Goal: Book appointment/travel/reservation

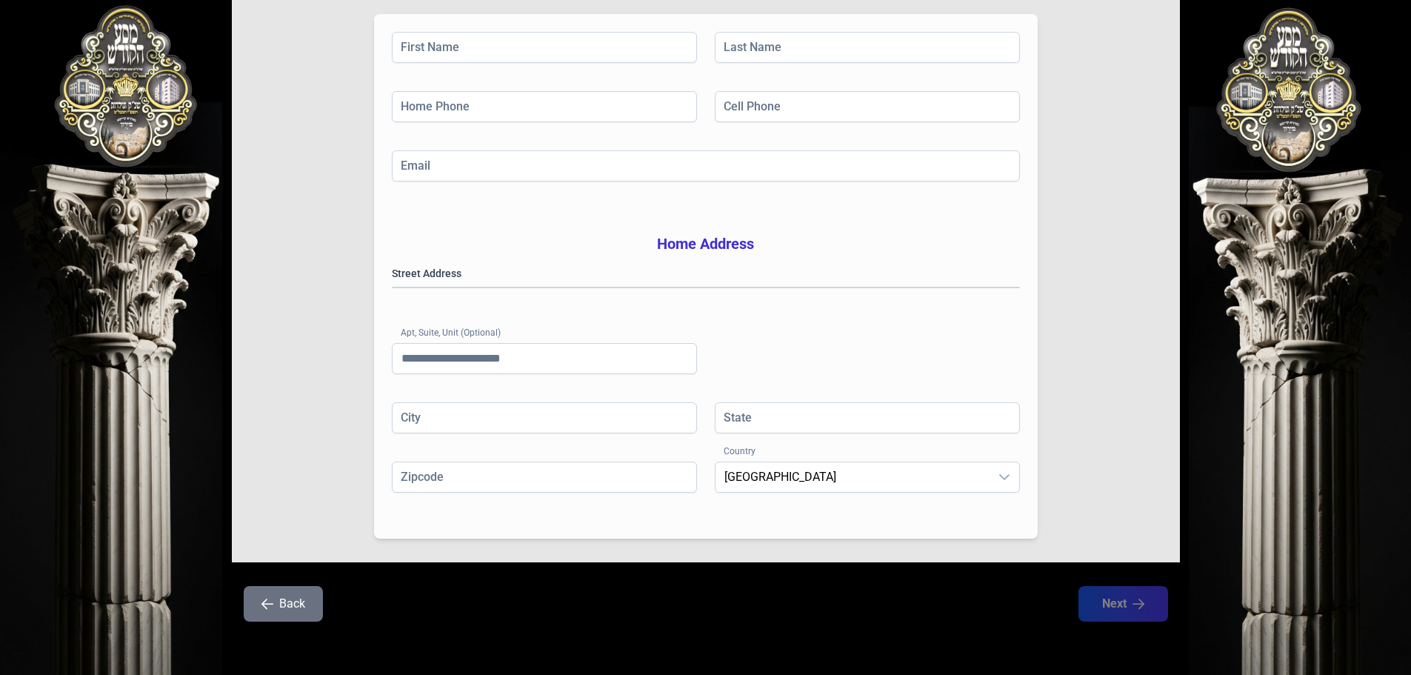
click at [259, 602] on button "Back" at bounding box center [283, 604] width 79 height 36
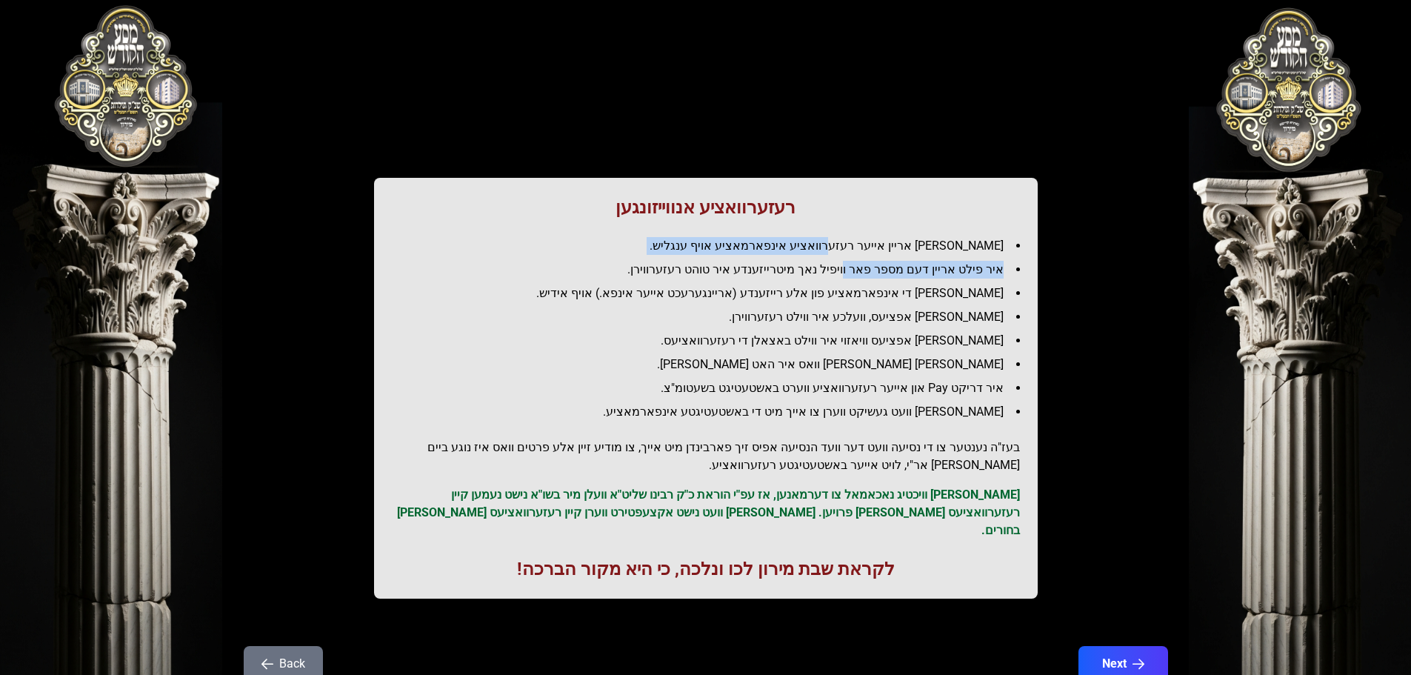
click at [860, 258] on ul "[PERSON_NAME] אריין אייער רעזערוואציע אינפארמאציע אויף ענגליש. איר פילט אריין ד…" at bounding box center [706, 329] width 628 height 184
click at [860, 259] on ul "[PERSON_NAME] אריין אייער רעזערוואציע אינפארמאציע אויף ענגליש. איר פילט אריין ד…" at bounding box center [706, 329] width 628 height 184
click at [864, 255] on ul "[PERSON_NAME] אריין אייער רעזערוואציע אינפארמאציע אויף ענגליש. איר פילט אריין ד…" at bounding box center [706, 329] width 628 height 184
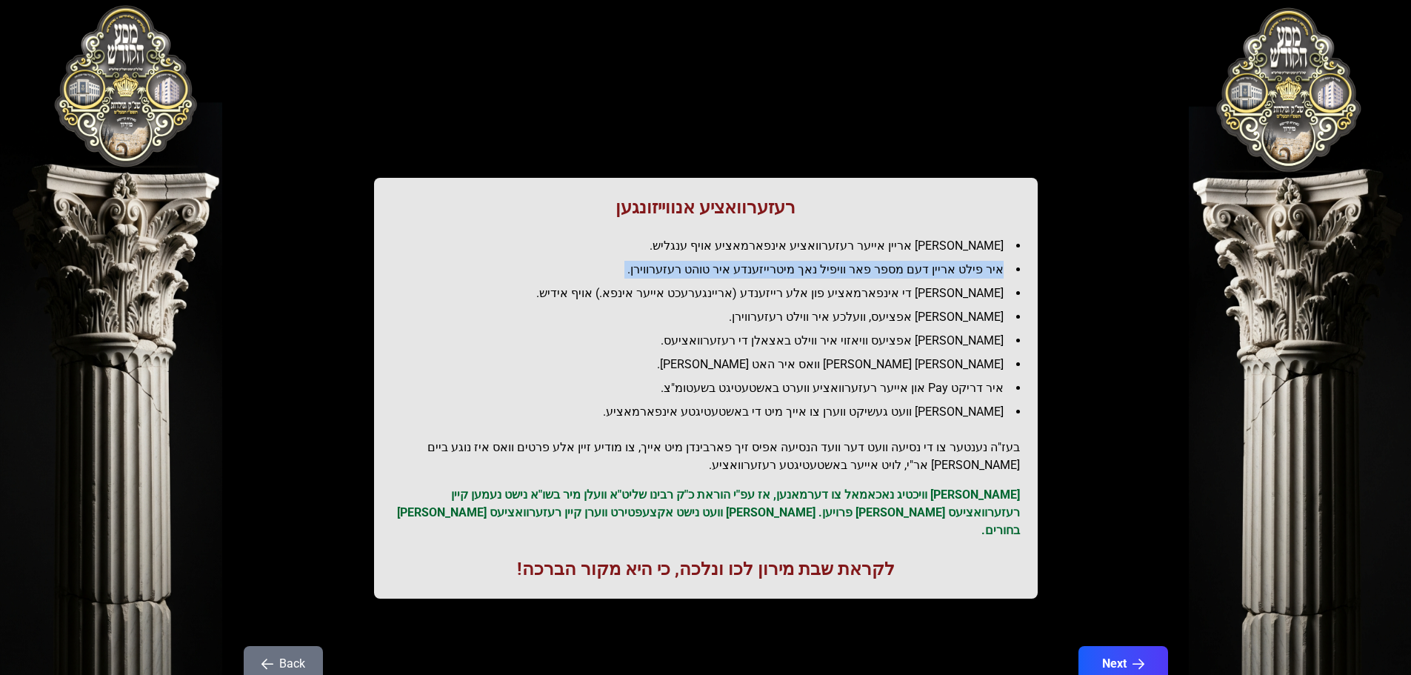
click at [864, 255] on ul "[PERSON_NAME] אריין אייער רעזערוואציע אינפארמאציע אויף ענגליש. איר פילט אריין ד…" at bounding box center [706, 329] width 628 height 184
click at [873, 247] on li "[PERSON_NAME] אריין אייער רעזערוואציע אינפארמאציע אויף ענגליש." at bounding box center [712, 246] width 616 height 18
click at [875, 247] on li "[PERSON_NAME] אריין אייער רעזערוואציע אינפארמאציע אויף ענגליש." at bounding box center [712, 246] width 616 height 18
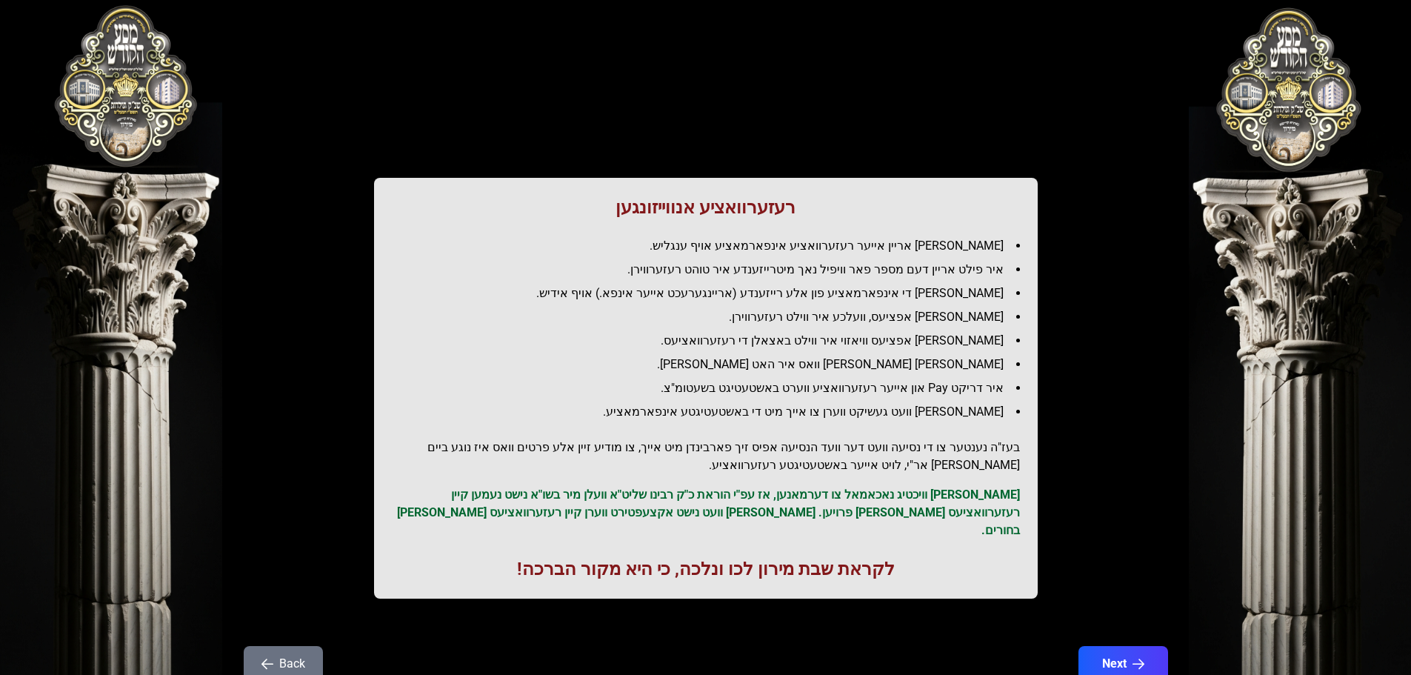
click at [726, 206] on h1 "רעזערוואציע אנווייזונגען" at bounding box center [706, 208] width 628 height 24
drag, startPoint x: 726, startPoint y: 206, endPoint x: 771, endPoint y: 204, distance: 45.2
click at [771, 204] on h1 "רעזערוואציע אנווייזונגען" at bounding box center [706, 208] width 628 height 24
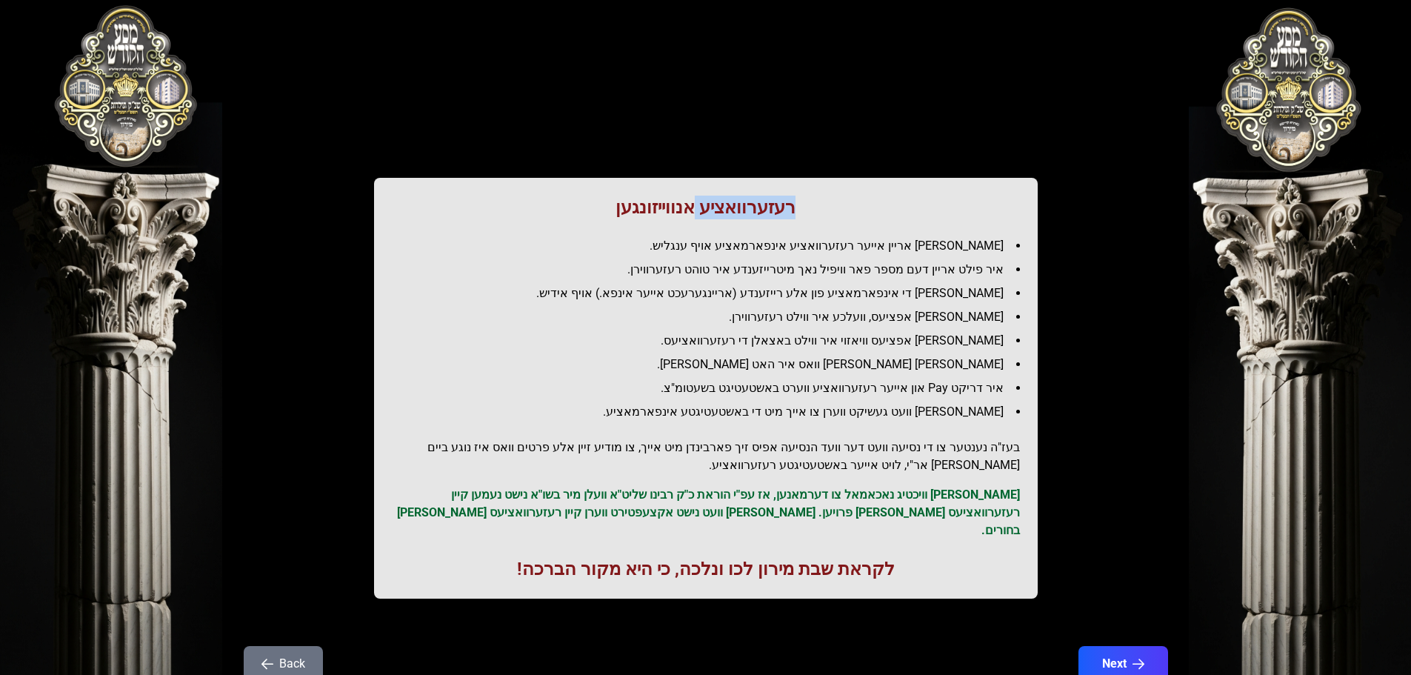
click at [771, 204] on h1 "רעזערוואציע אנווייזונגען" at bounding box center [706, 208] width 628 height 24
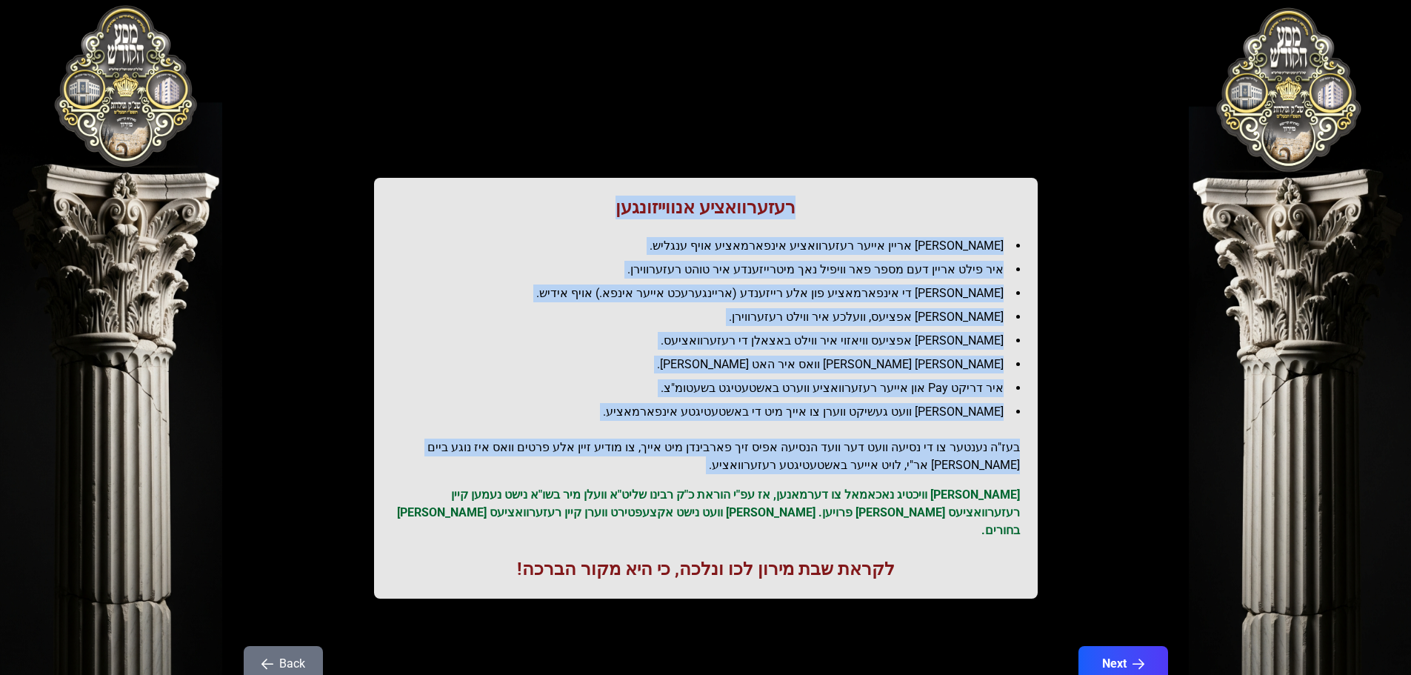
drag, startPoint x: 771, startPoint y: 204, endPoint x: 946, endPoint y: 438, distance: 291.6
click at [952, 454] on div "רעזערוואציע אנווייזונגען איר לייגט אריין אייער רעזערוואציע אינפארמאציע אויף ענג…" at bounding box center [706, 388] width 664 height 421
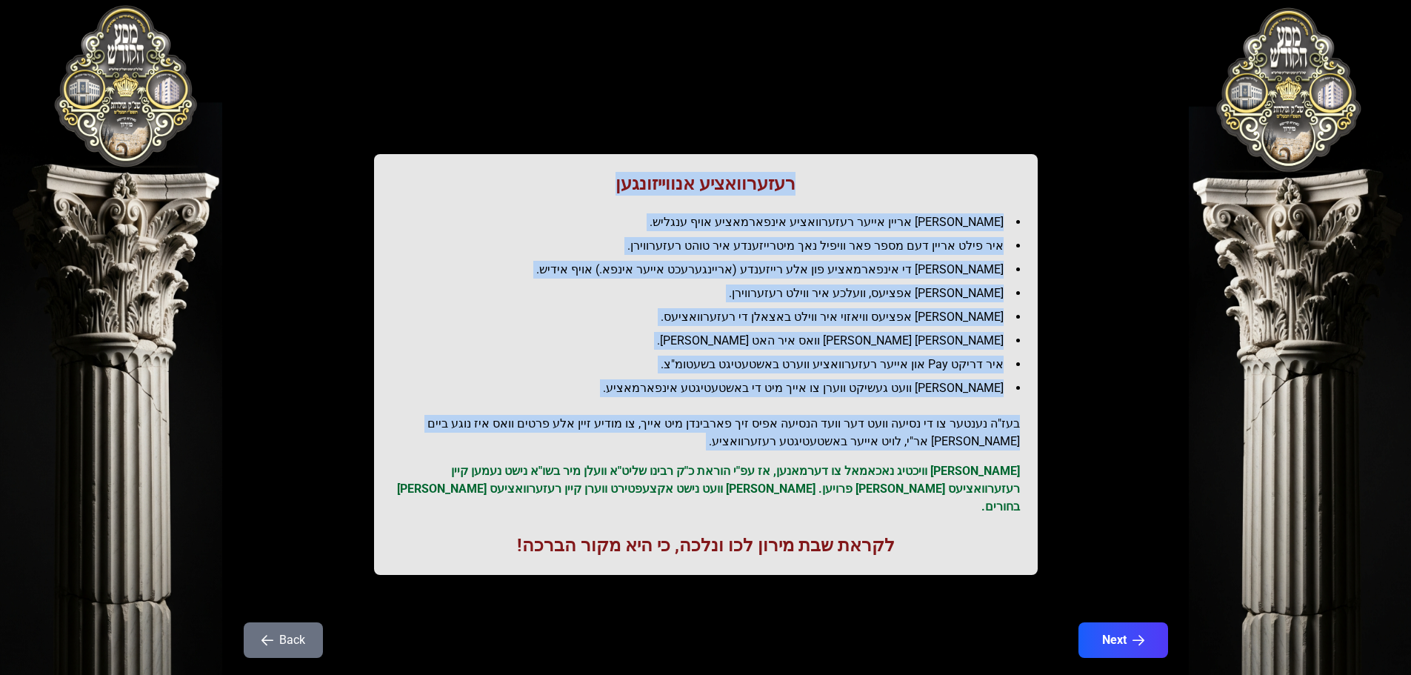
scroll to position [42, 0]
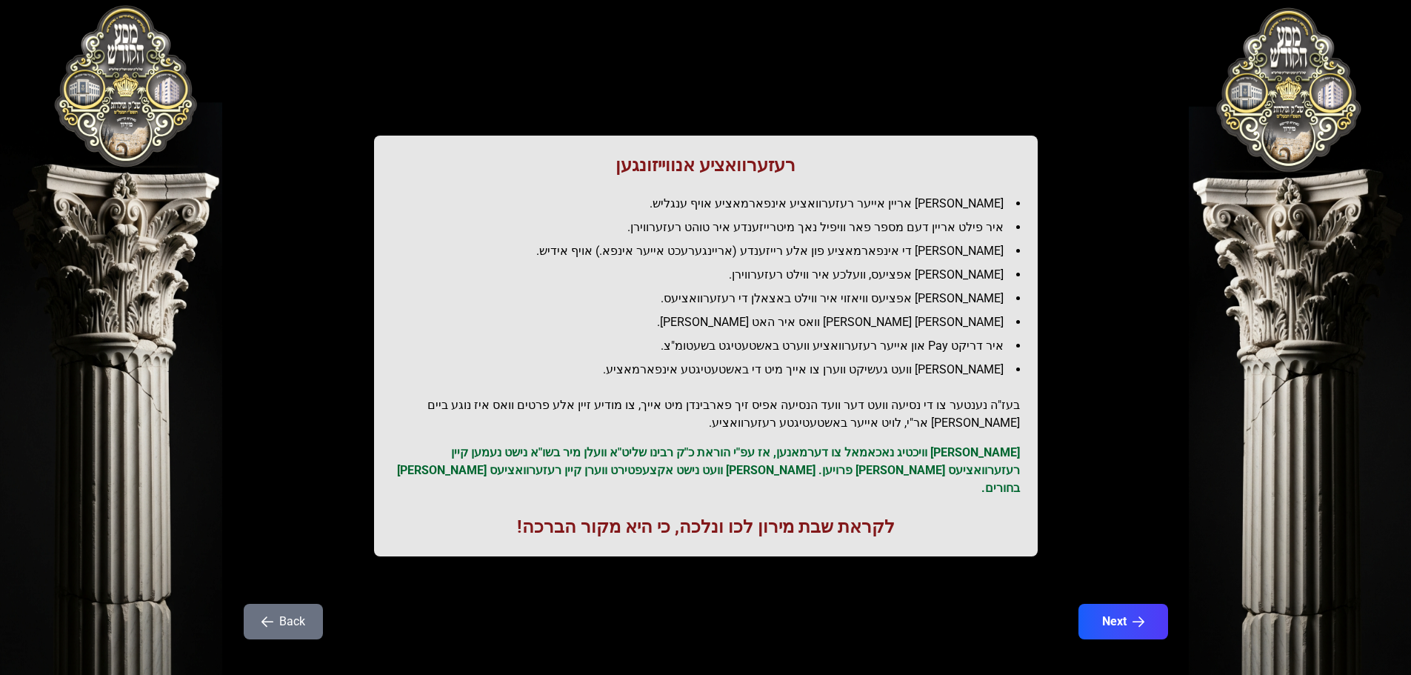
click at [724, 522] on div "רעזערוואציע אנווייזונגען איר לייגט אריין אייער רעזערוואציע אינפארמאציע אויף ענג…" at bounding box center [706, 346] width 664 height 421
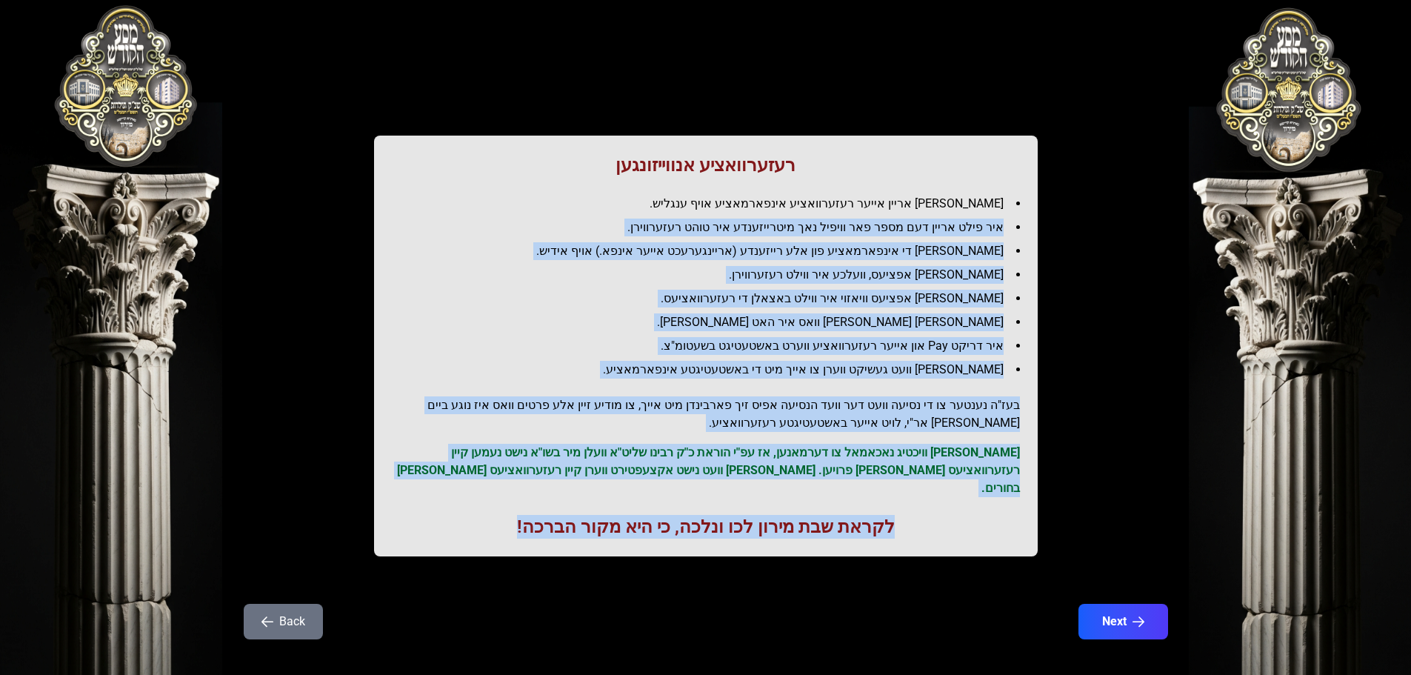
drag, startPoint x: 724, startPoint y: 522, endPoint x: 779, endPoint y: 230, distance: 296.3
click at [779, 230] on div "רעזערוואציע אנווייזונגען איר לייגט אריין אייער רעזערוואציע אינפארמאציע אויף ענג…" at bounding box center [706, 346] width 664 height 421
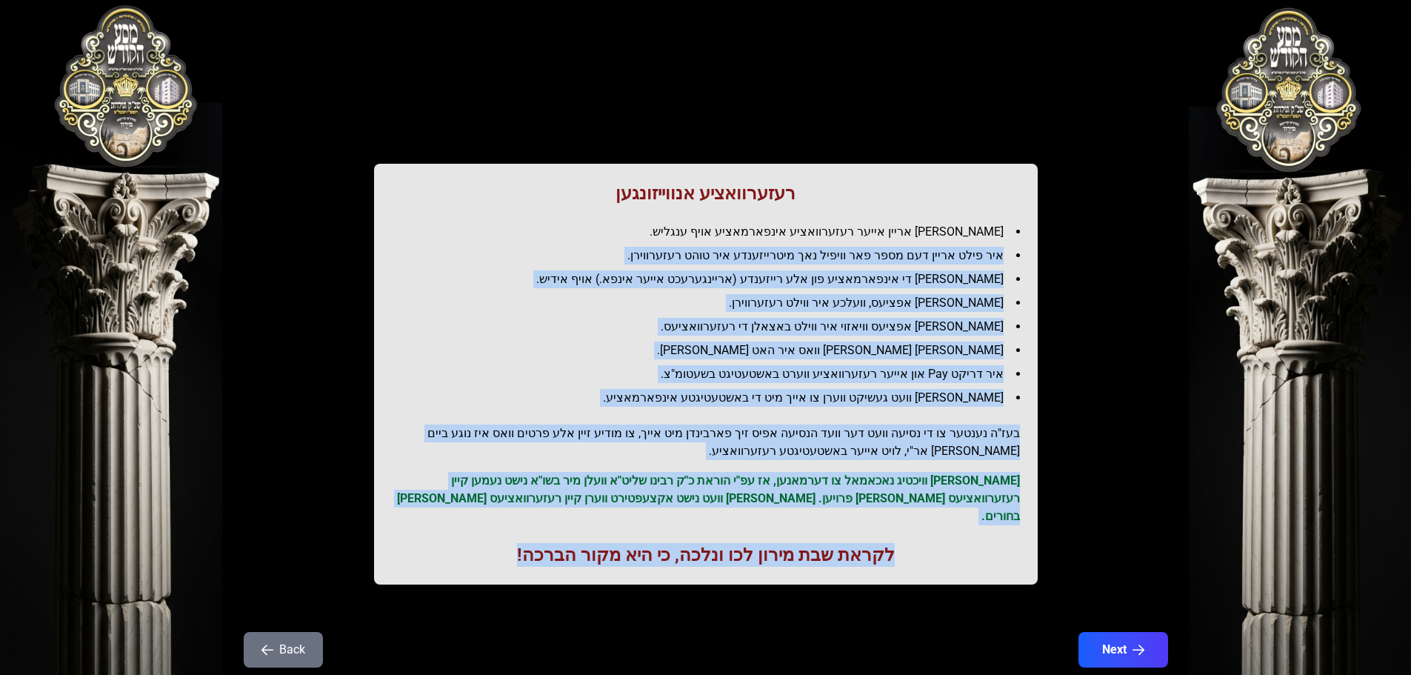
scroll to position [0, 0]
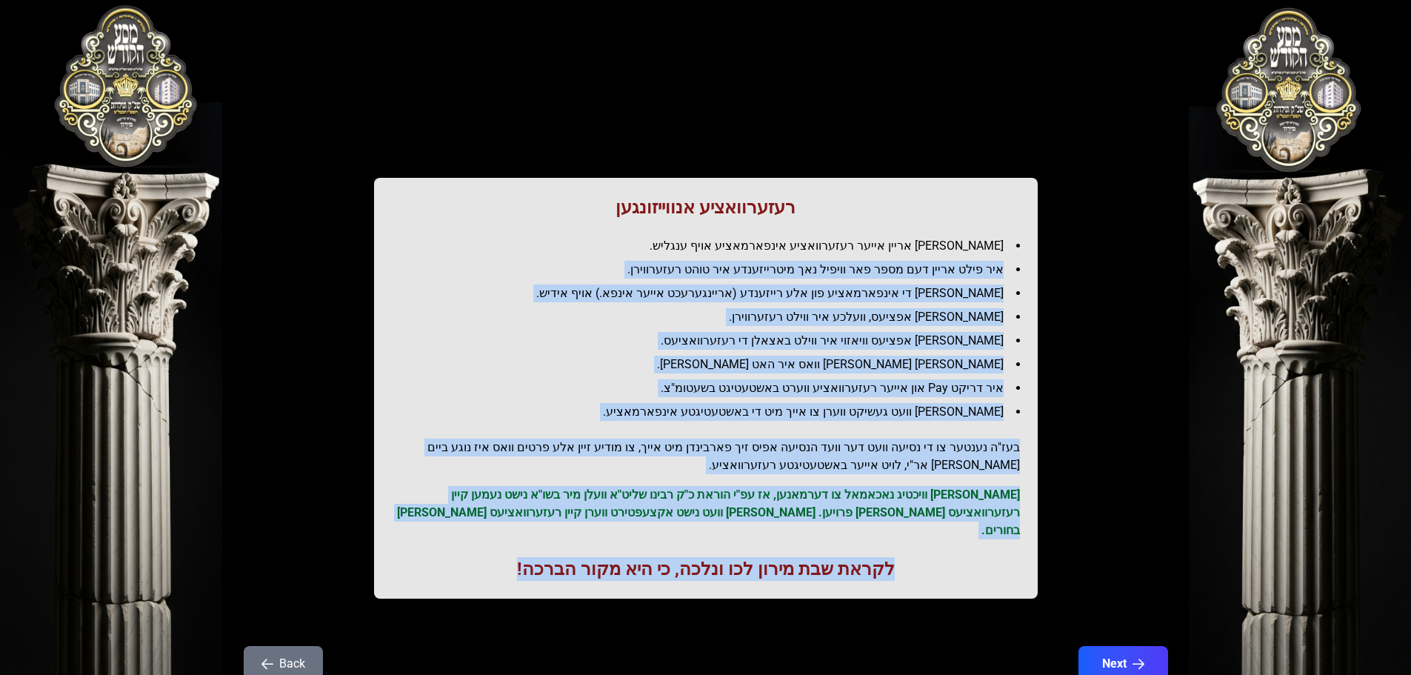
click at [316, 646] on button "Back" at bounding box center [283, 664] width 79 height 36
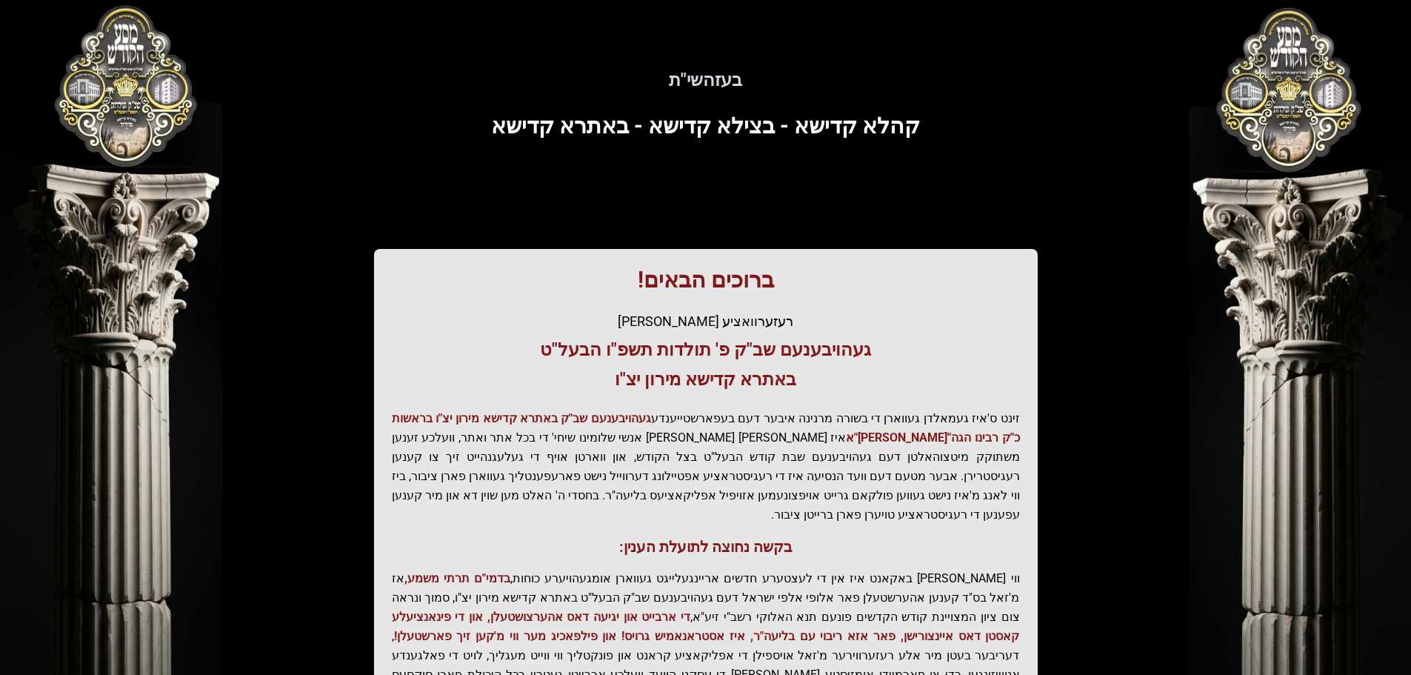
click at [669, 95] on div "בעזהשי"ת קהלא קדישא - בצילא קדישא - באתרא קדישא ברוכים הבאים! רעזערוואציע אפטיי…" at bounding box center [706, 410] width 948 height 748
click at [669, 93] on div "בעזהשי"ת קהלא קדישא - בצילא קדישא - באתרא קדישא ברוכים הבאים! רעזערוואציע אפטיי…" at bounding box center [706, 410] width 948 height 748
drag, startPoint x: 669, startPoint y: 93, endPoint x: 692, endPoint y: 99, distance: 23.7
click at [692, 99] on div "בעזהשי"ת קהלא קדישא - בצילא קדישא - באתרא קדישא ברוכים הבאים! רעזערוואציע אפטיי…" at bounding box center [706, 410] width 948 height 748
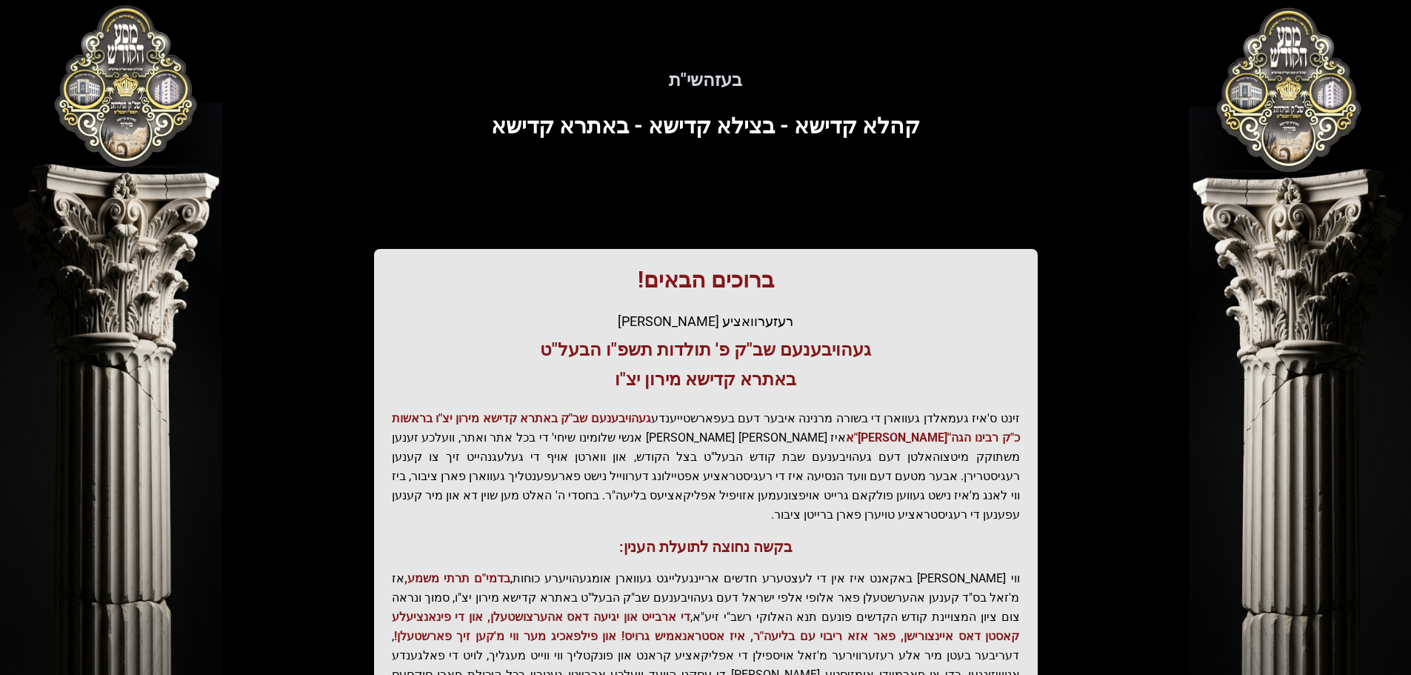
click at [694, 144] on div "בעזהשי"ת קהלא קדישא - בצילא קדישא - באתרא קדישא ברוכים הבאים! רעזערוואציע אפטיי…" at bounding box center [706, 410] width 948 height 748
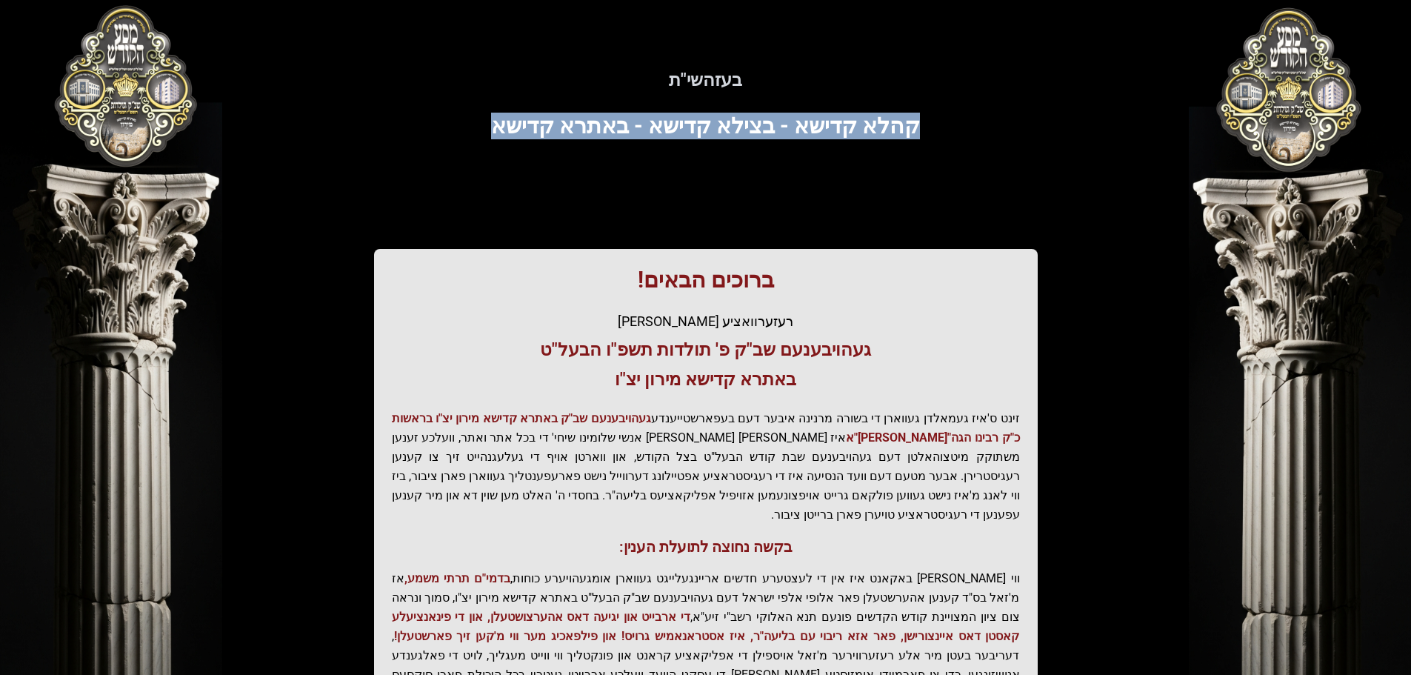
click at [694, 144] on div "בעזהשי"ת קהלא קדישא - בצילא קדישא - באתרא קדישא ברוכים הבאים! רעזערוואציע אפטיי…" at bounding box center [706, 410] width 948 height 748
drag, startPoint x: 694, startPoint y: 144, endPoint x: 688, endPoint y: 68, distance: 75.9
click at [688, 68] on div "בעזהשי"ת קהלא קדישא - בצילא קדישא - באתרא קדישא ברוכים הבאים! רעזערוואציע אפטיי…" at bounding box center [706, 410] width 948 height 748
click at [688, 68] on h5 "בעזהשי"ת" at bounding box center [706, 80] width 901 height 24
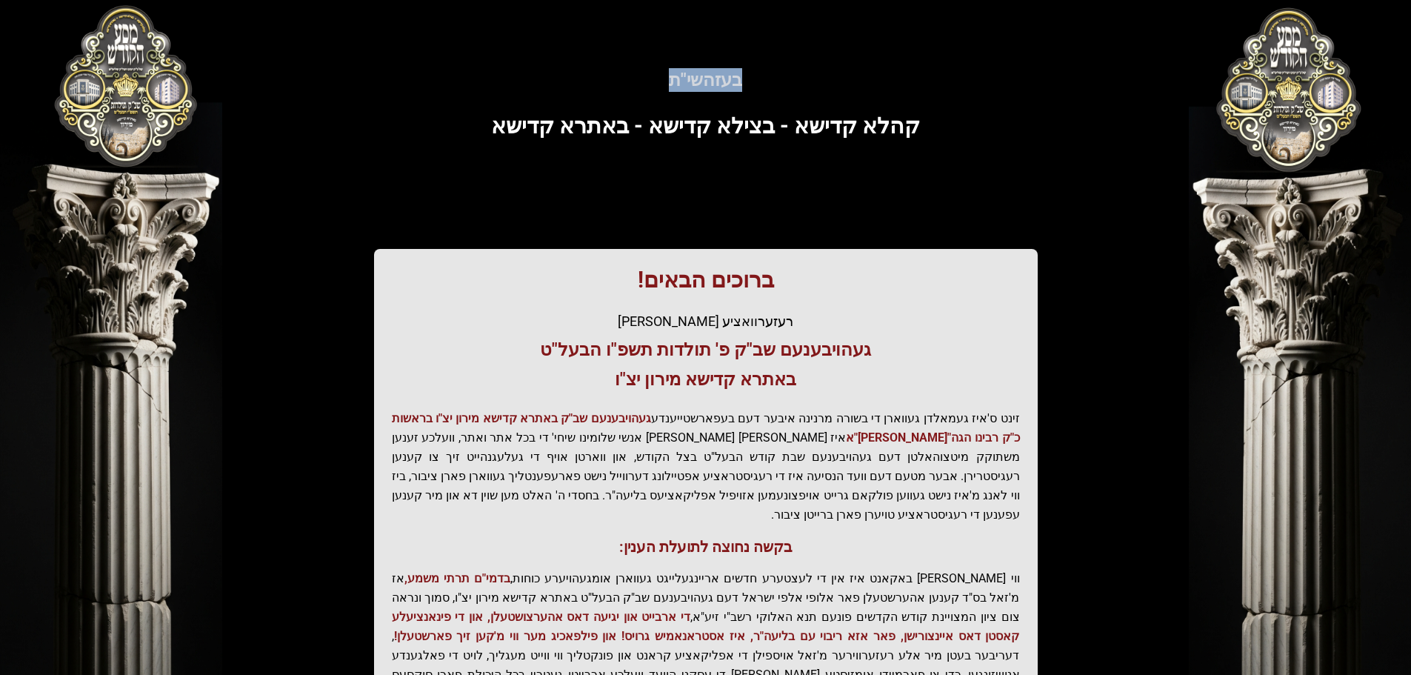
click at [688, 68] on h5 "בעזהשי"ת" at bounding box center [706, 80] width 901 height 24
drag, startPoint x: 688, startPoint y: 68, endPoint x: 736, endPoint y: 97, distance: 56.8
click at [736, 97] on div "בעזהשי"ת קהלא קדישא - בצילא קדישא - באתרא קדישא ברוכים הבאים! רעזערוואציע אפטיי…" at bounding box center [706, 410] width 948 height 748
click at [728, 84] on h5 "בעזהשי"ת" at bounding box center [706, 80] width 901 height 24
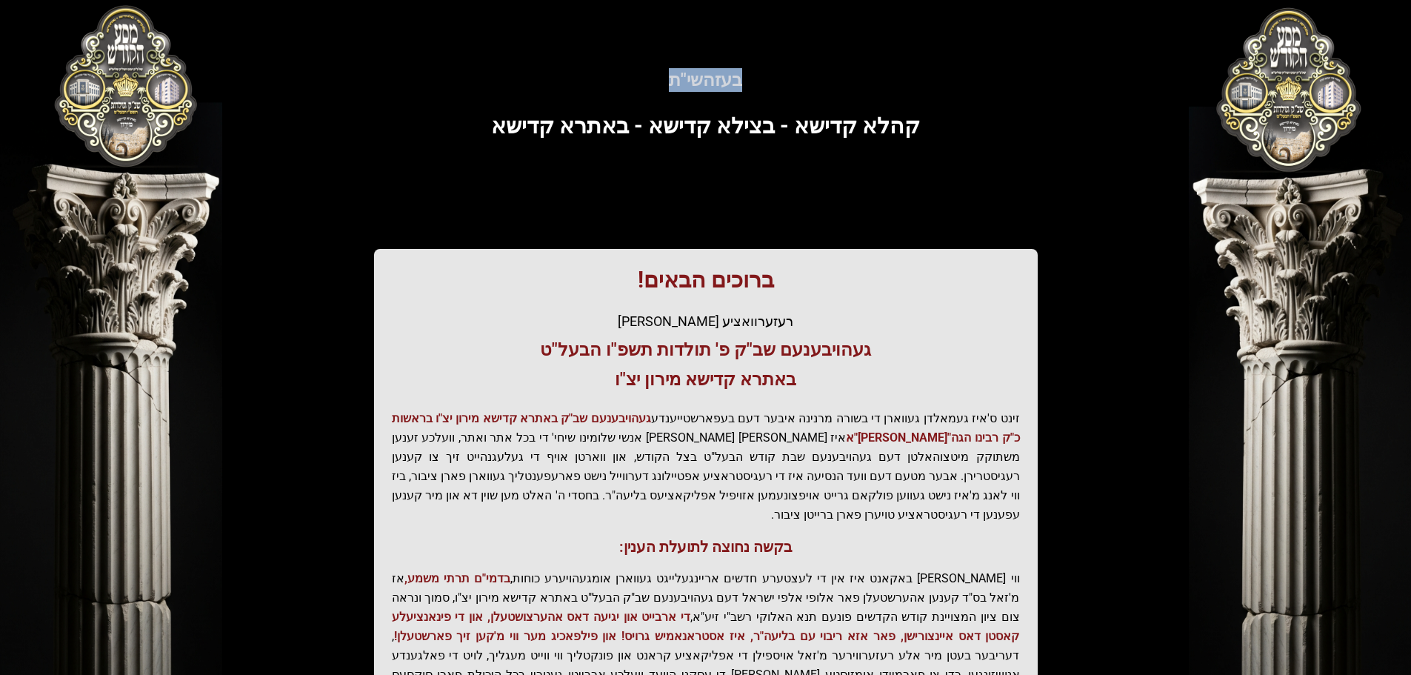
click at [728, 84] on h5 "בעזהשי"ת" at bounding box center [706, 80] width 901 height 24
click at [713, 110] on div "בעזהשי"ת קהלא קדישא - בצילא קדישא - באתרא קדישא ברוכים הבאים! רעזערוואציע אפטיי…" at bounding box center [706, 410] width 948 height 748
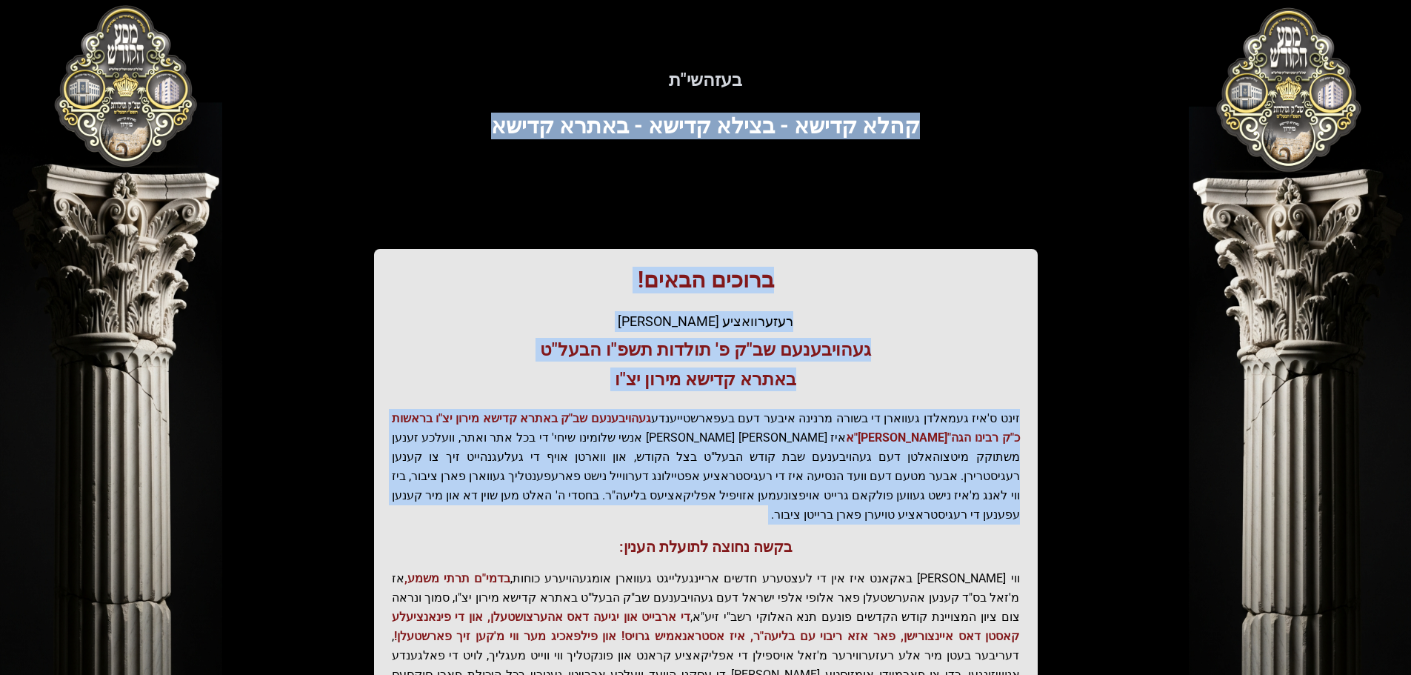
drag, startPoint x: 713, startPoint y: 110, endPoint x: 659, endPoint y: 370, distance: 265.6
click at [683, 453] on div "בעזהשי"ת קהלא קדישא - בצילא קדישא - באתרא קדישא ברוכים הבאים! רעזערוואציע אפטיי…" at bounding box center [706, 410] width 948 height 748
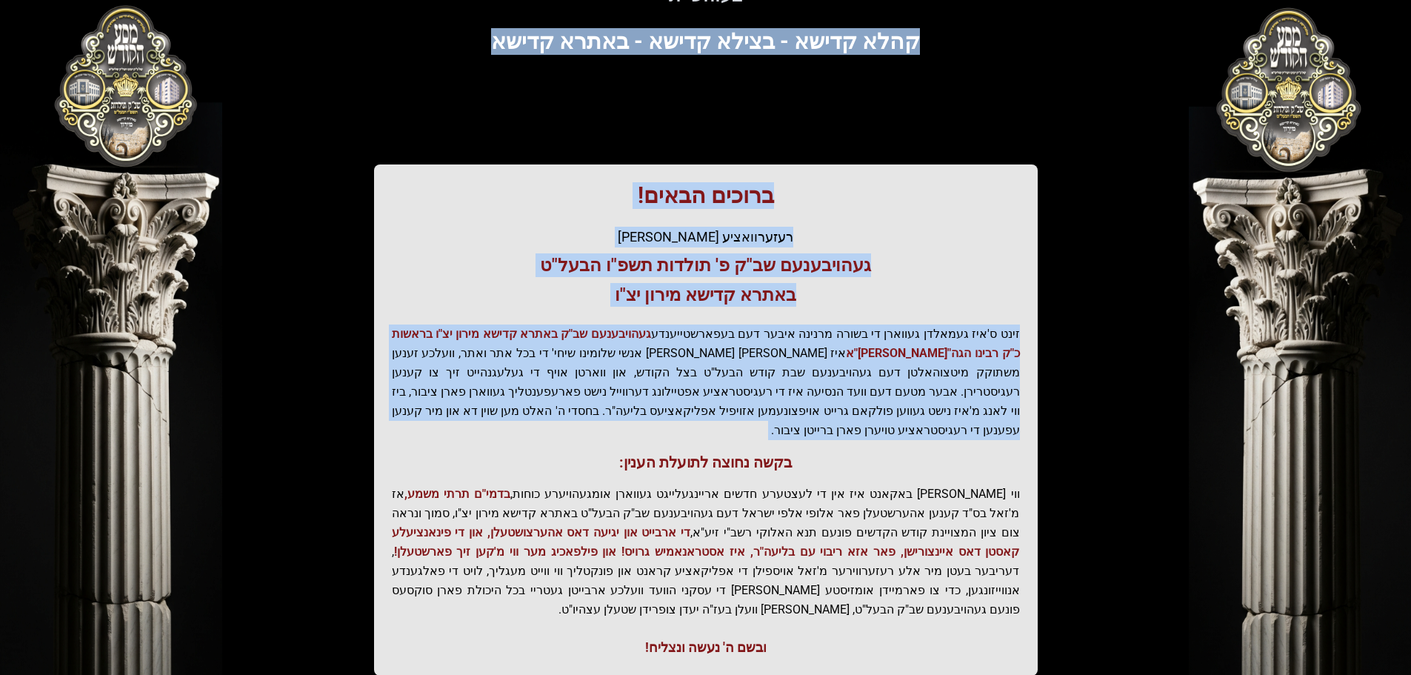
scroll to position [183, 0]
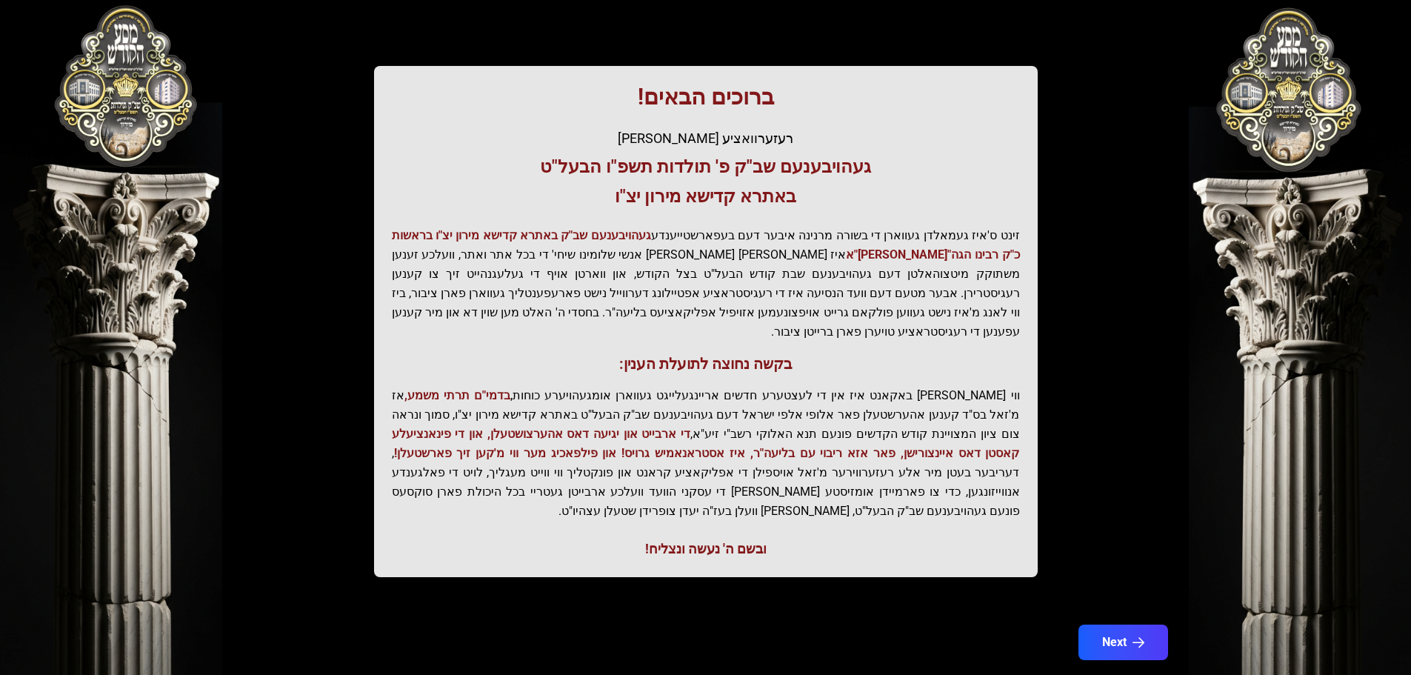
click at [774, 539] on div "ובשם ה' נעשה ונצליח!" at bounding box center [706, 549] width 628 height 21
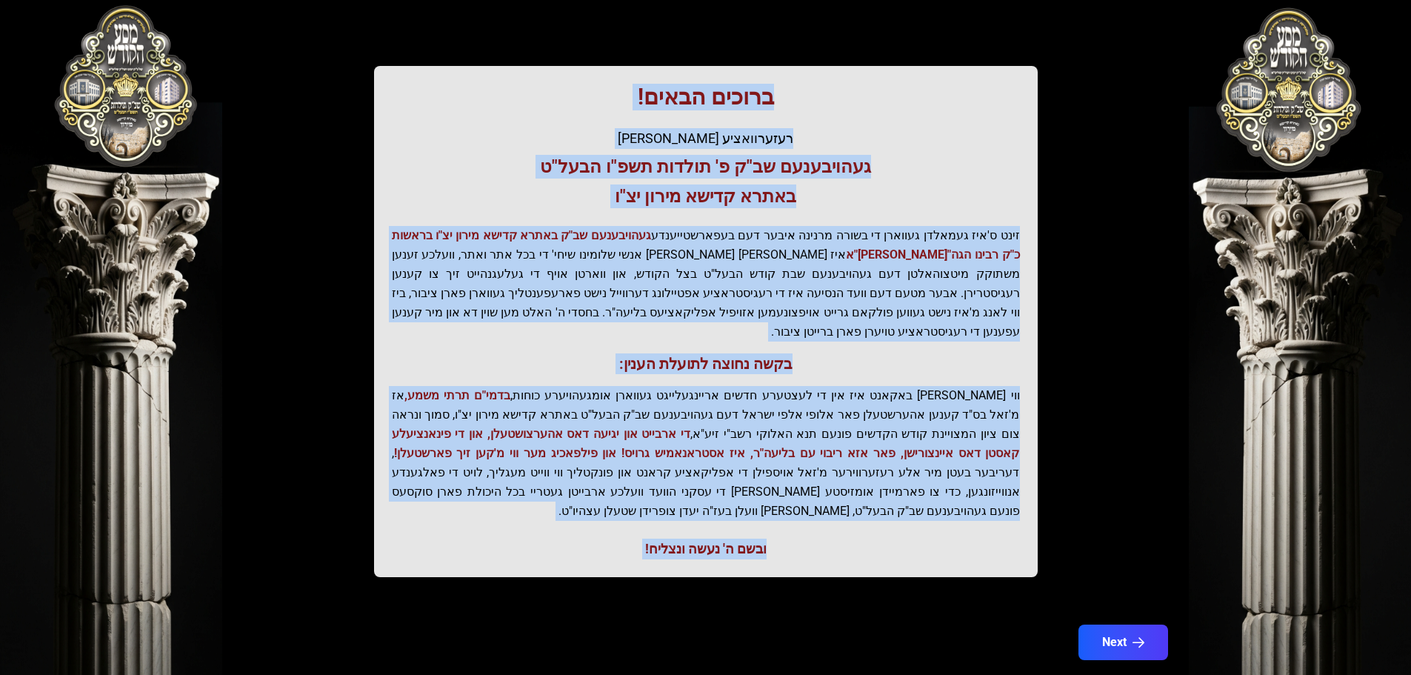
scroll to position [0, 0]
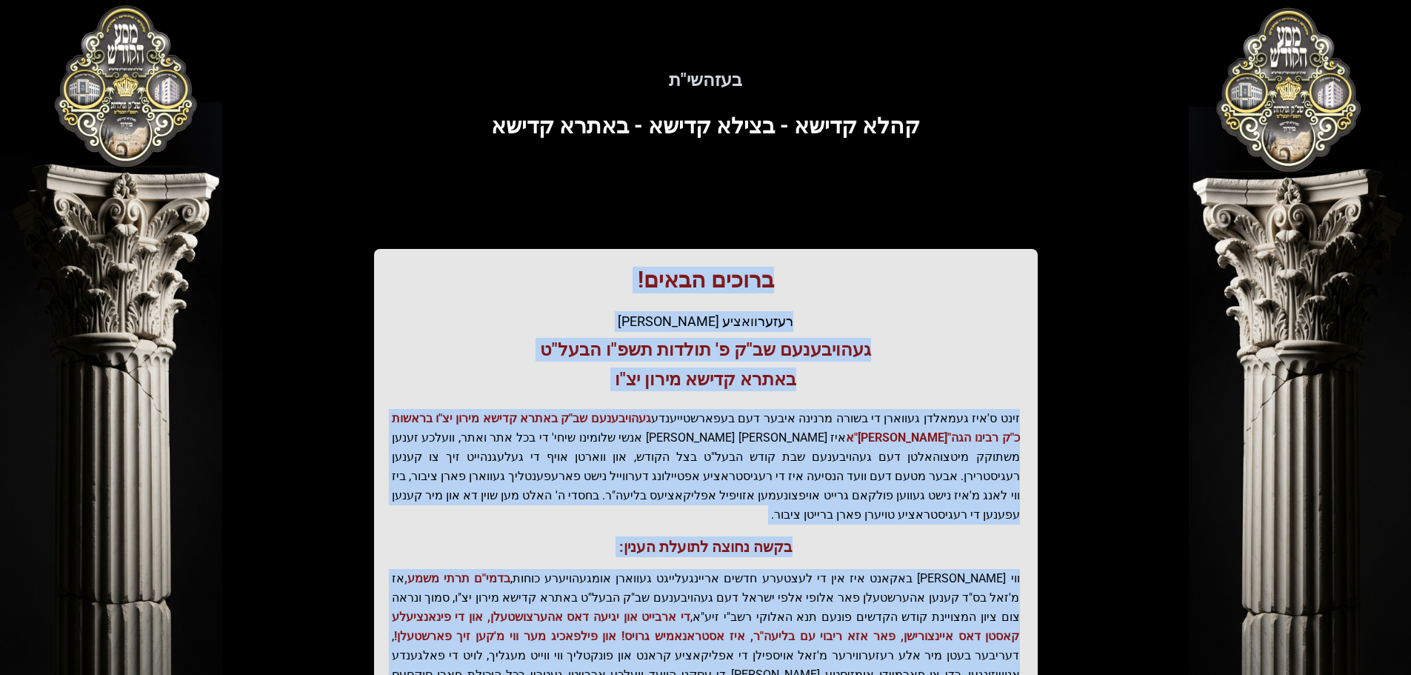
drag, startPoint x: 774, startPoint y: 512, endPoint x: 722, endPoint y: 283, distance: 234.7
click at [705, 220] on div "בעזהשי"ת קהלא קדישא - בצילא קדישא - באתרא קדישא ברוכים הבאים! רעזערוואציע אפטיי…" at bounding box center [706, 410] width 948 height 748
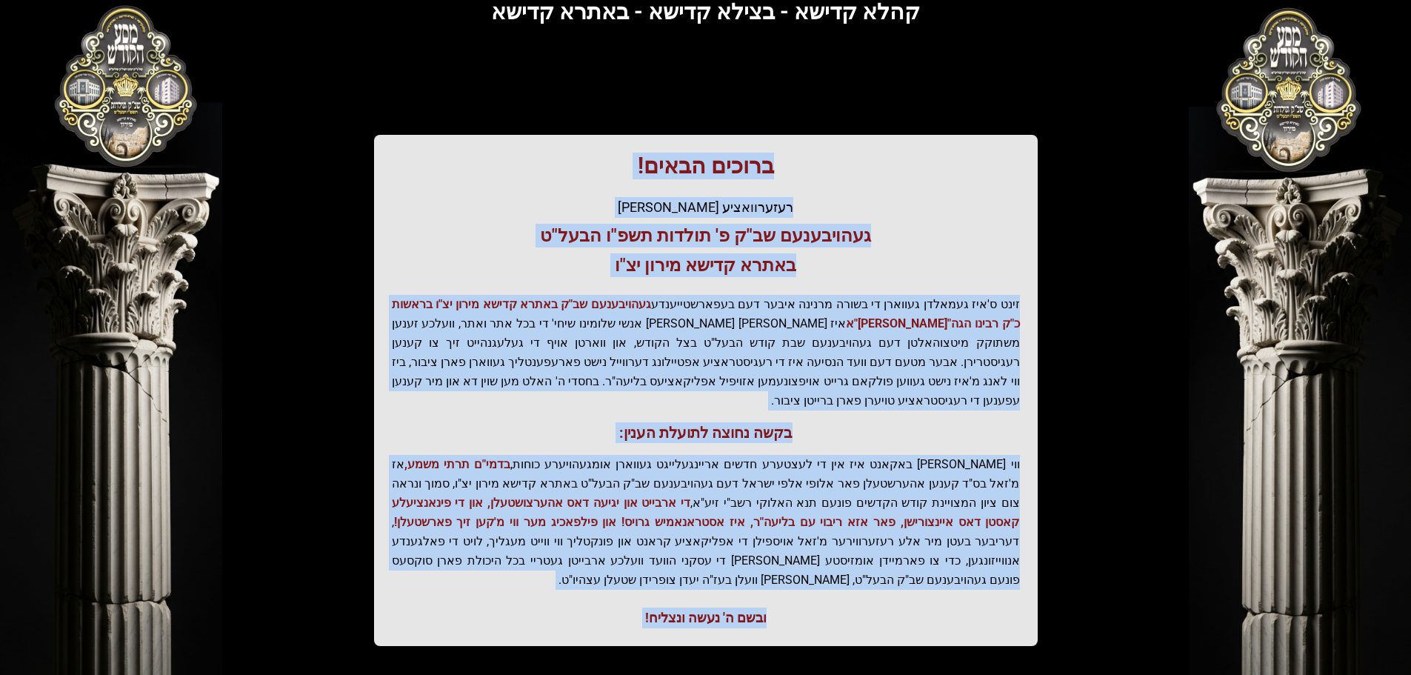
scroll to position [183, 0]
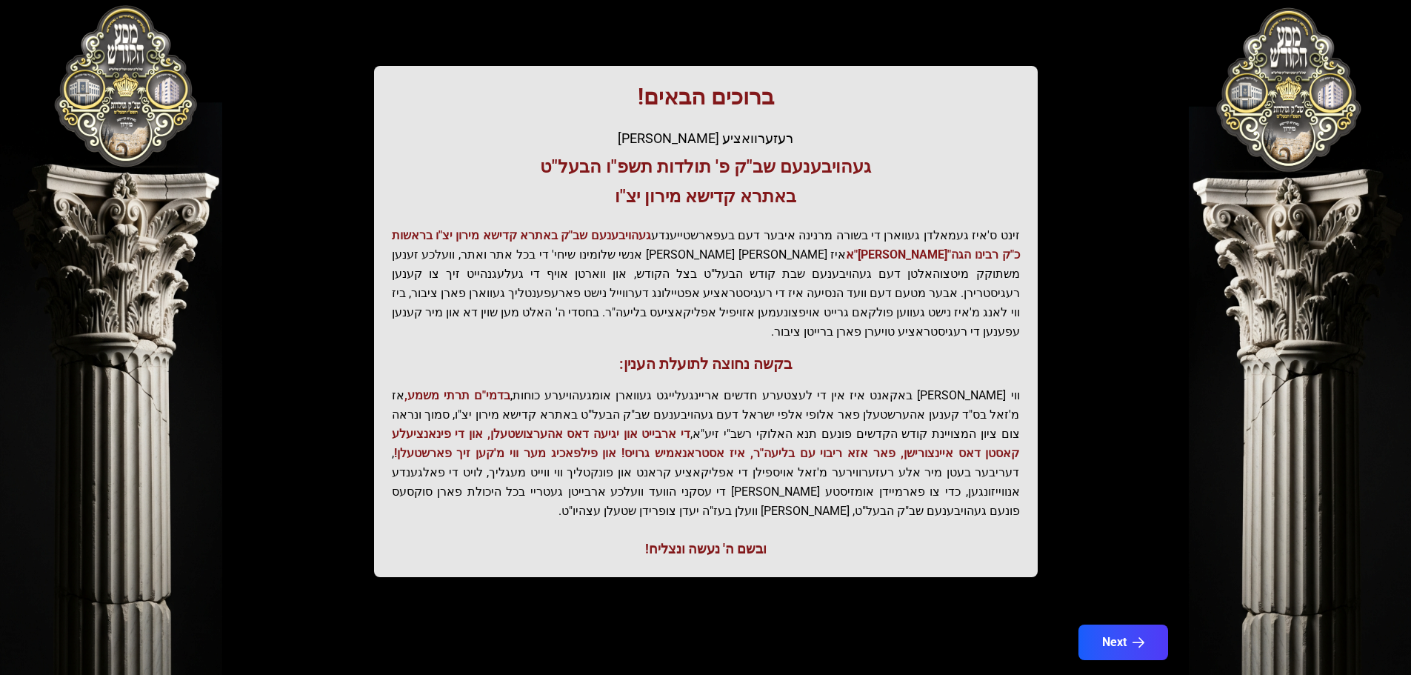
click at [1146, 625] on div "Next" at bounding box center [706, 651] width 948 height 53
click at [1151, 624] on button "Next" at bounding box center [1123, 642] width 94 height 37
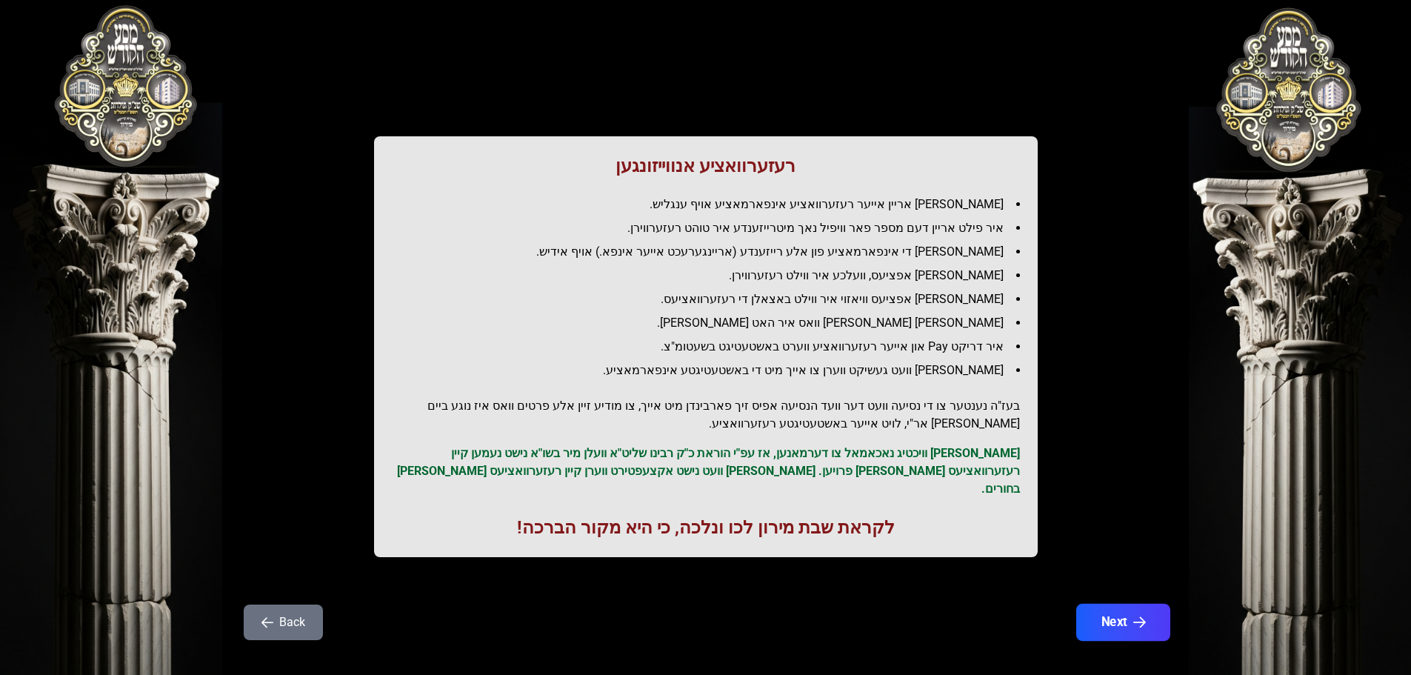
scroll to position [42, 0]
click at [309, 604] on button "Back" at bounding box center [283, 622] width 79 height 36
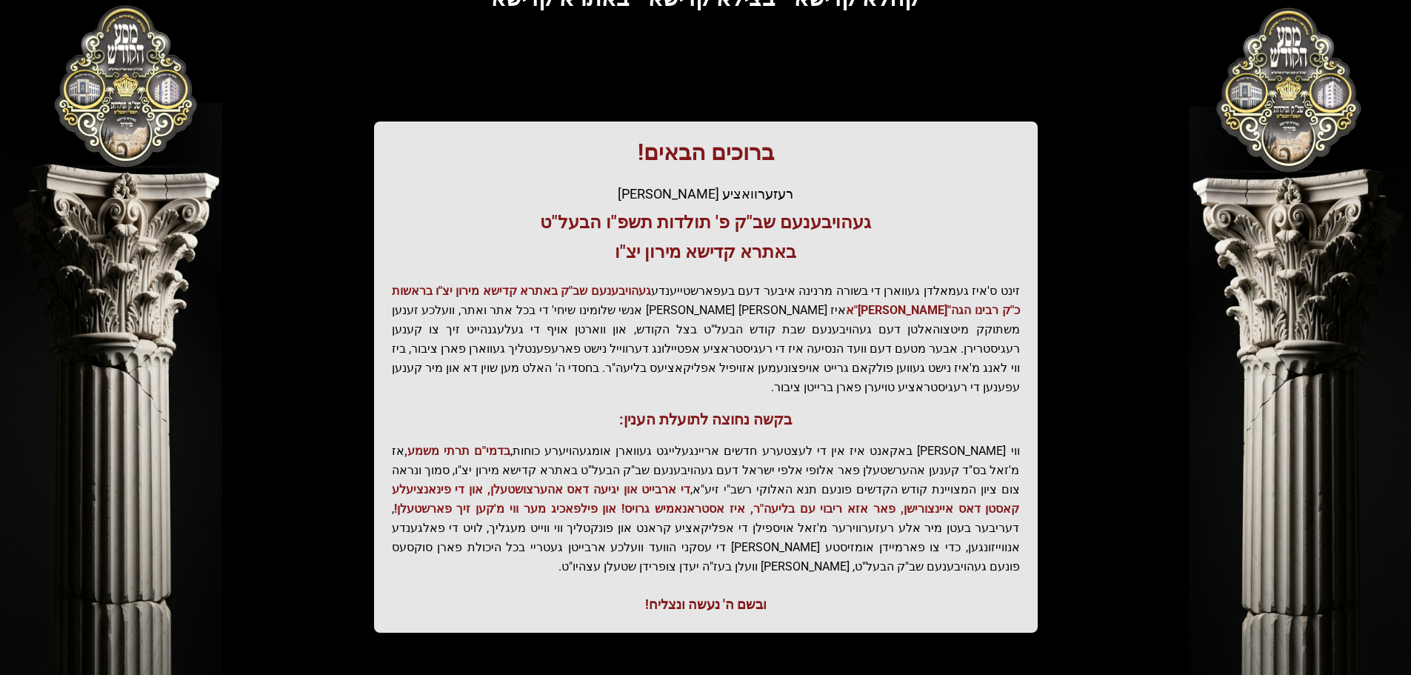
scroll to position [183, 0]
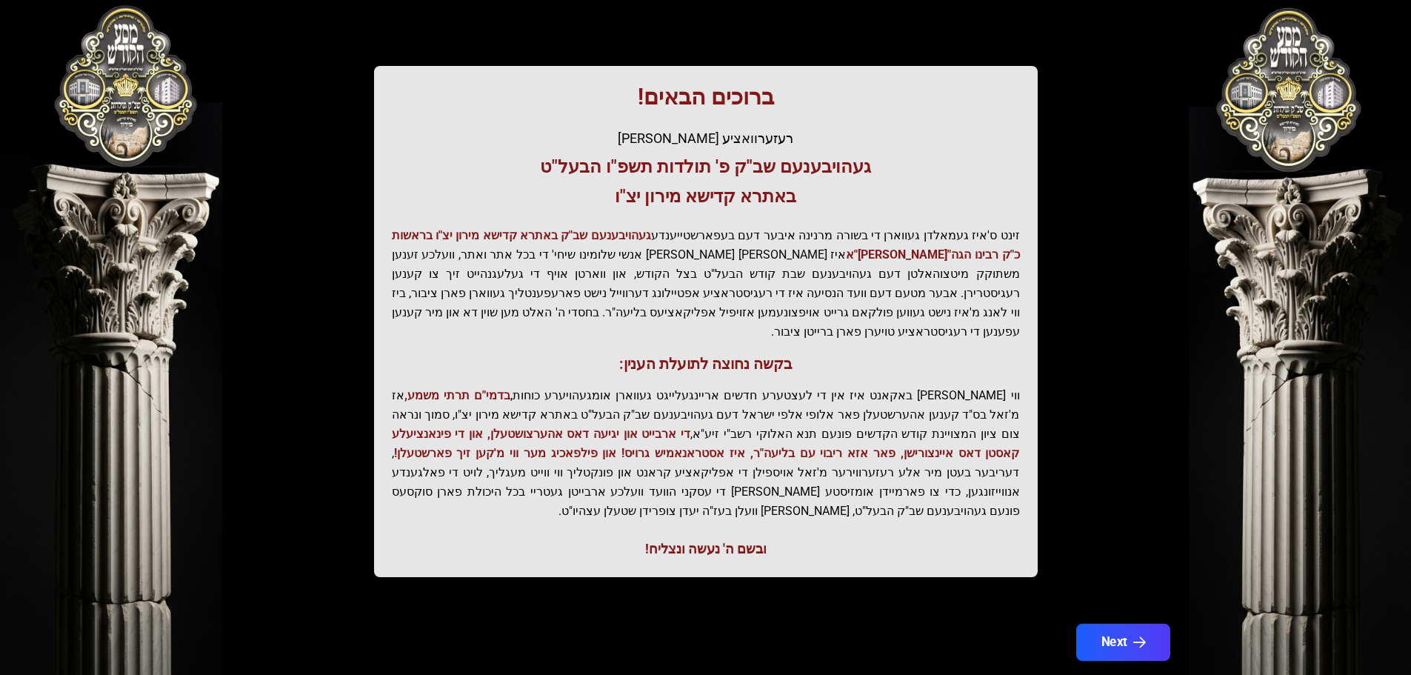
click at [1140, 636] on icon "button" at bounding box center [1139, 642] width 13 height 13
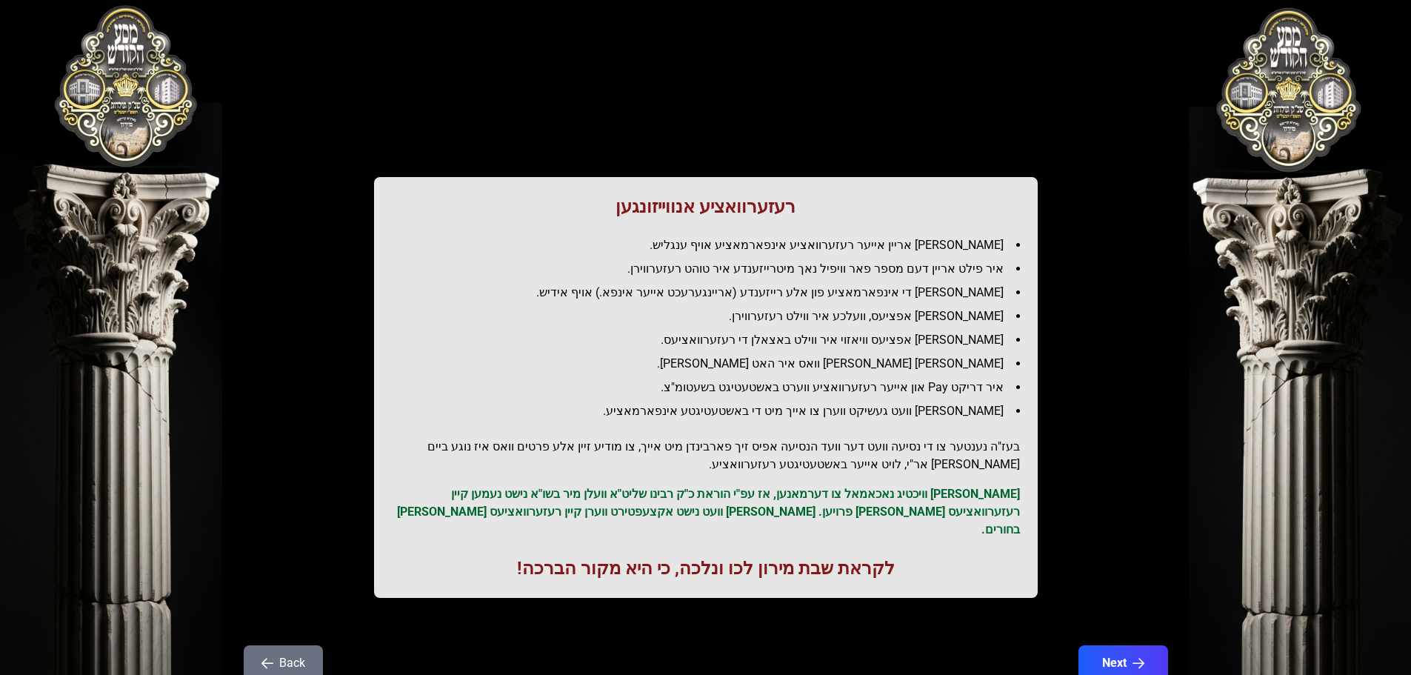
scroll to position [0, 0]
click at [1131, 645] on button "Next" at bounding box center [1123, 663] width 94 height 37
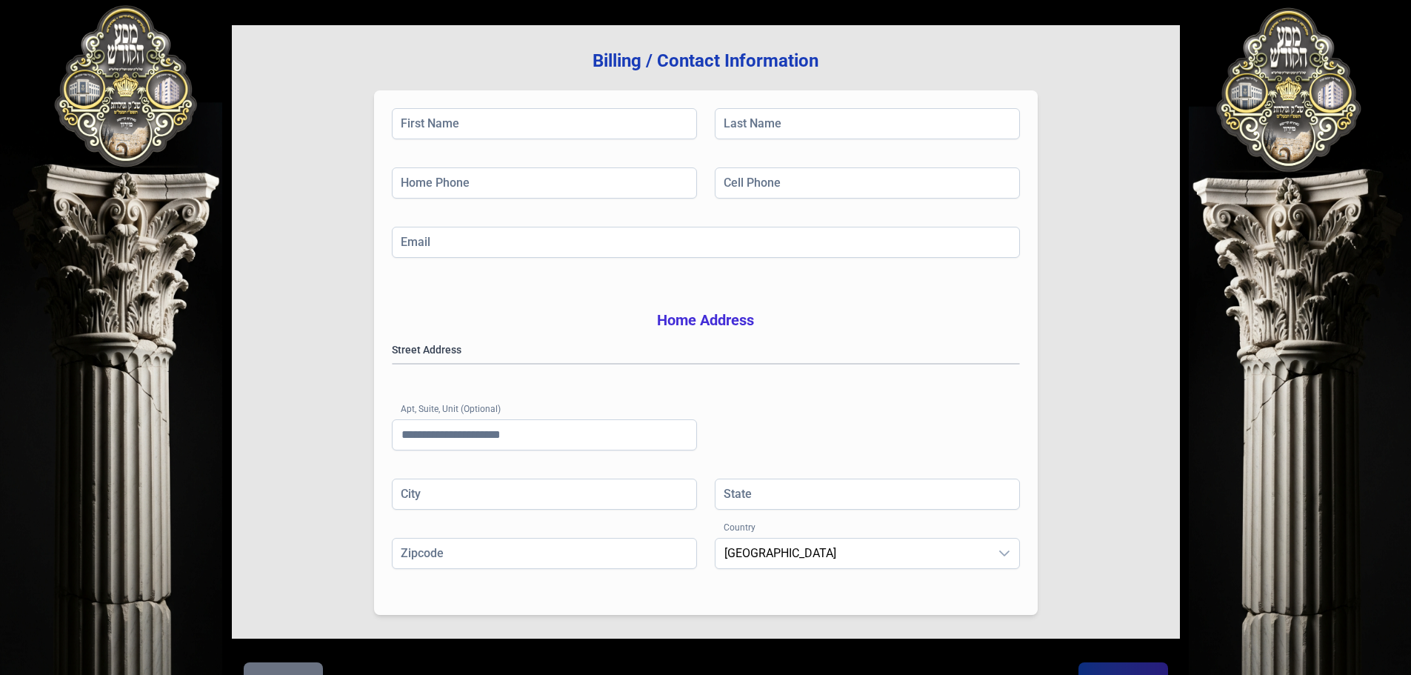
scroll to position [242, 0]
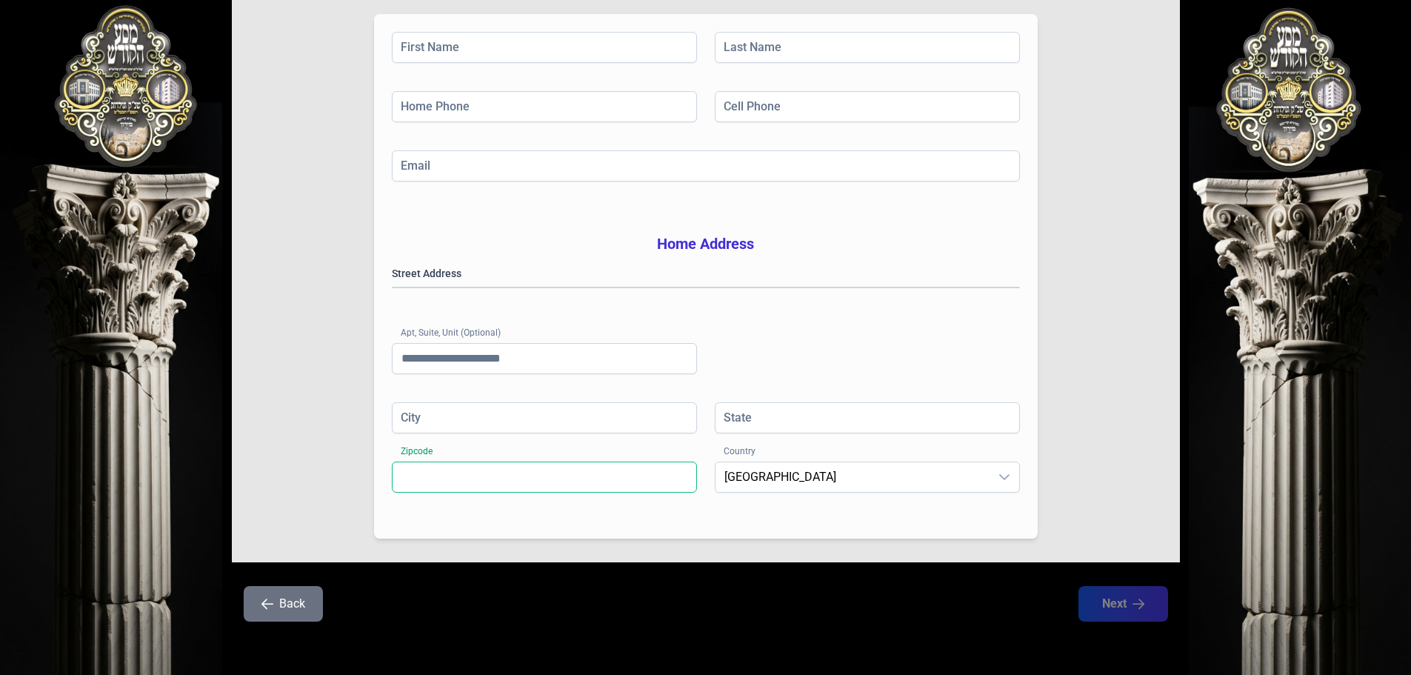
click at [476, 478] on input "Zipcode" at bounding box center [544, 477] width 305 height 31
click at [531, 394] on div "Street Address [GEOGRAPHIC_DATA] (Optional)" at bounding box center [706, 334] width 628 height 136
click at [498, 403] on input "City" at bounding box center [544, 417] width 305 height 31
click at [515, 320] on div "Street Address [GEOGRAPHIC_DATA] (Optional)" at bounding box center [706, 334] width 628 height 136
click at [487, 345] on input "Apt, Suite, Unit (Optional)" at bounding box center [544, 358] width 305 height 31
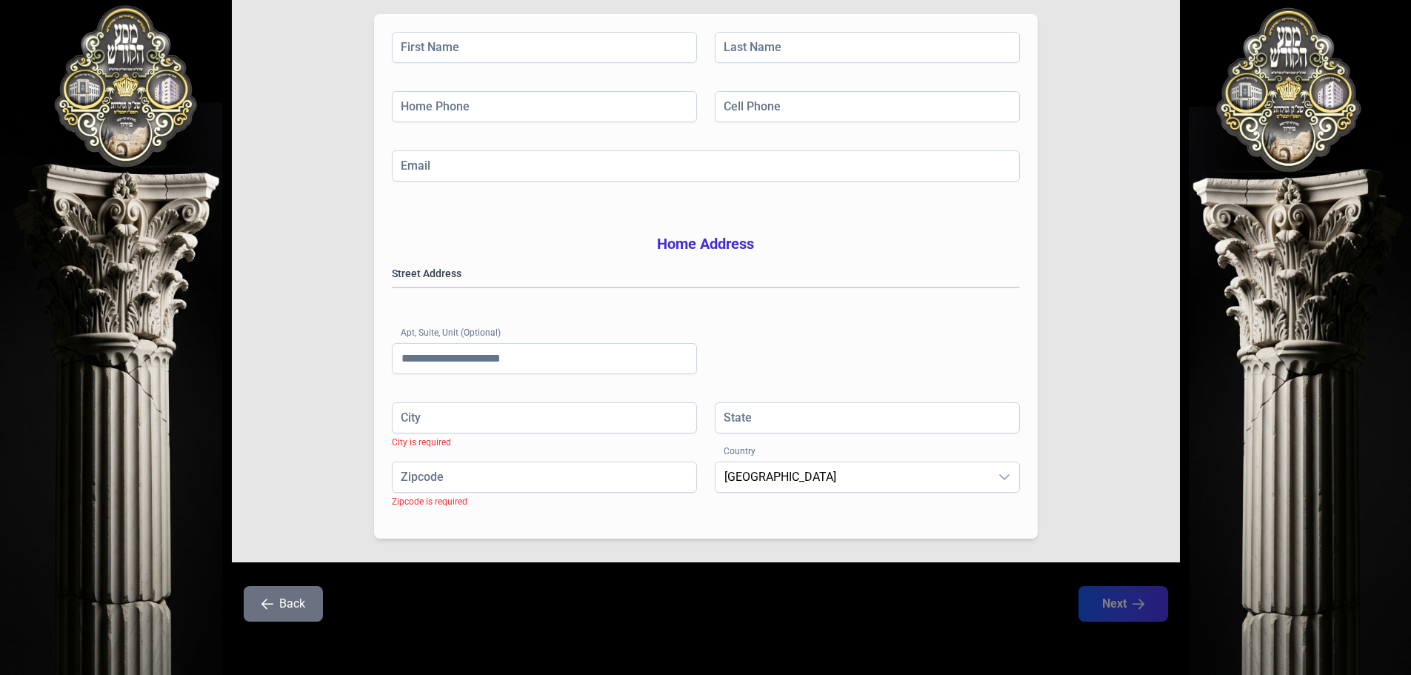
drag, startPoint x: 530, startPoint y: 256, endPoint x: 522, endPoint y: 277, distance: 22.3
click at [530, 266] on label "Street Address" at bounding box center [706, 273] width 628 height 15
click at [393, 287] on gmp-place-autocomplete at bounding box center [393, 287] width 0 height 0
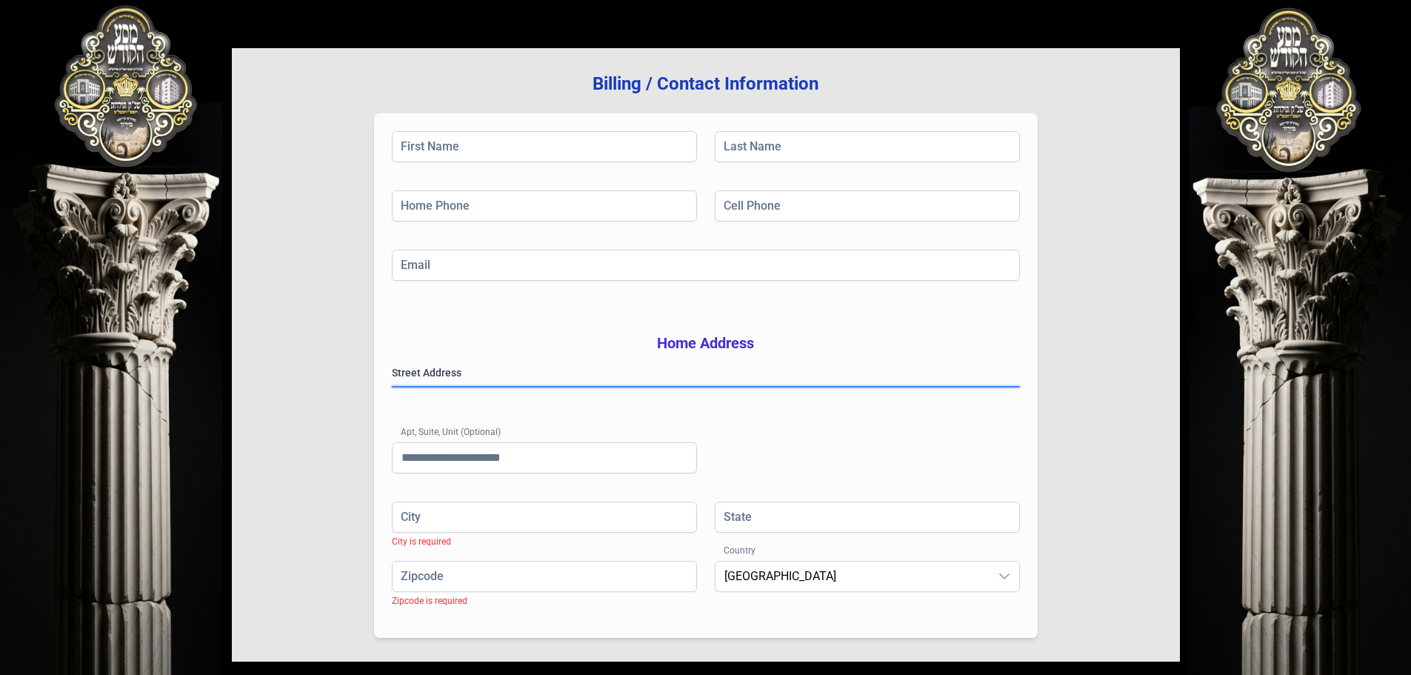
scroll to position [0, 0]
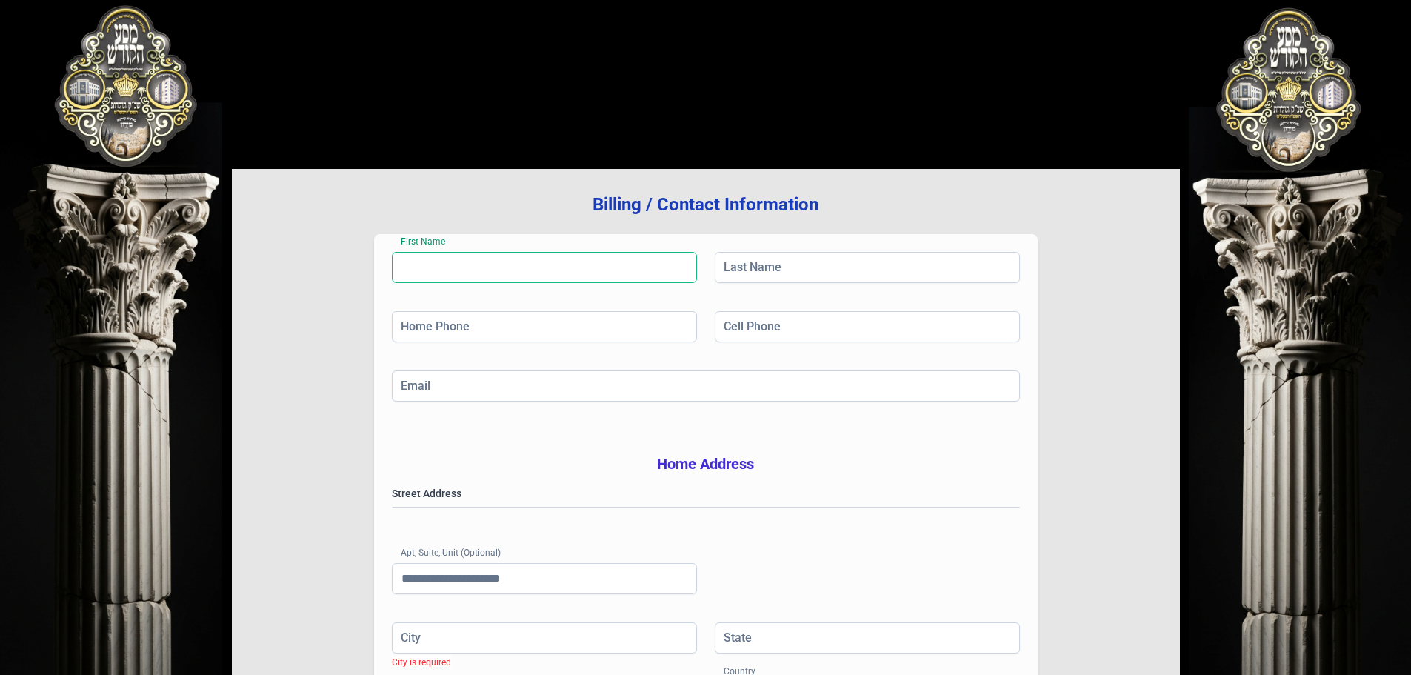
click at [593, 281] on input "First Name" at bounding box center [544, 267] width 305 height 31
drag, startPoint x: 593, startPoint y: 281, endPoint x: 966, endPoint y: 242, distance: 375.4
click at [598, 277] on input "First Name" at bounding box center [544, 267] width 305 height 31
click at [868, 262] on input "Last Name" at bounding box center [867, 267] width 305 height 31
click at [672, 335] on input "Home Phone" at bounding box center [544, 326] width 305 height 31
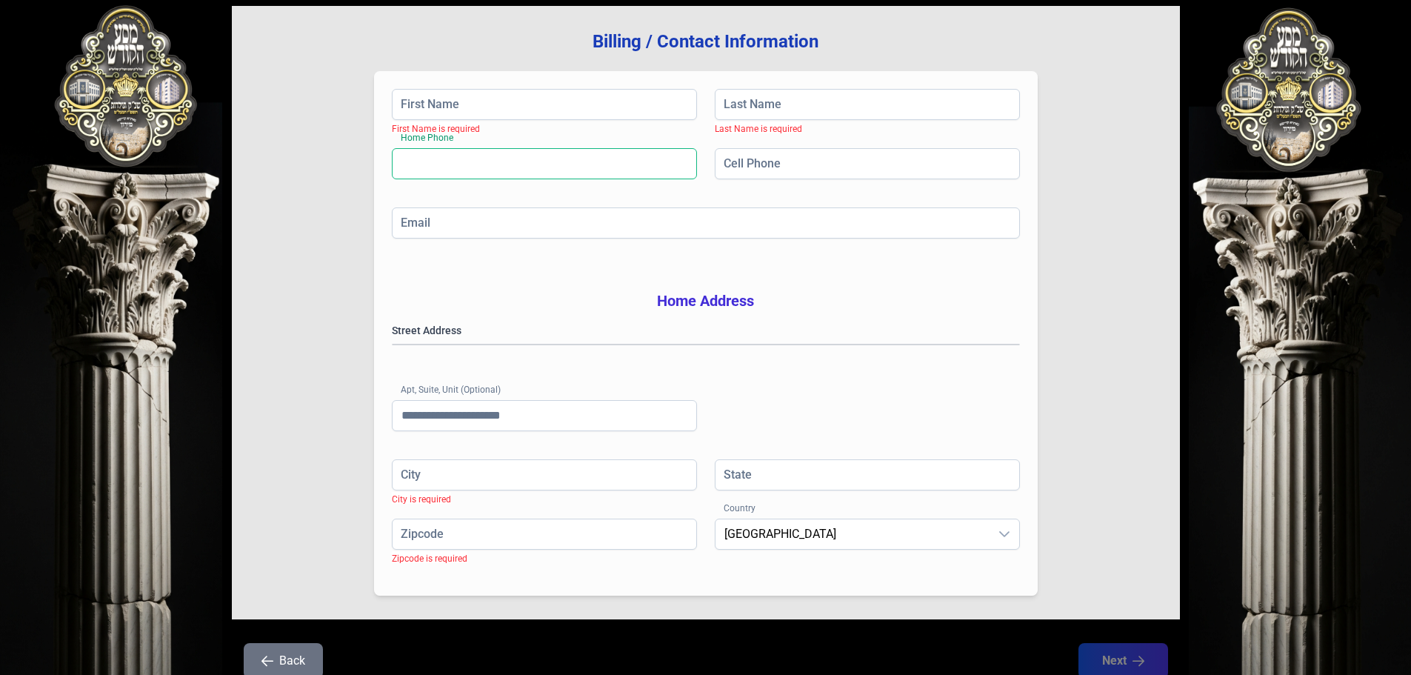
scroll to position [242, 0]
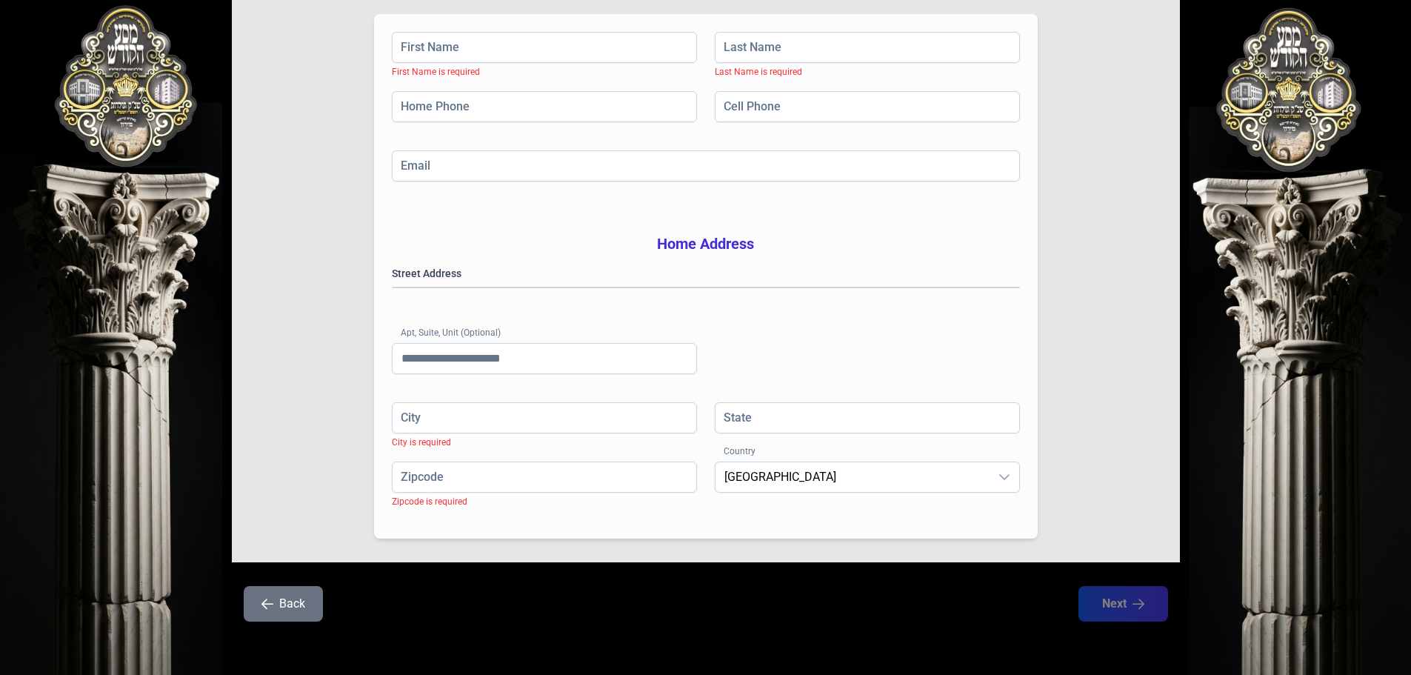
click at [302, 616] on button "Back" at bounding box center [283, 604] width 79 height 36
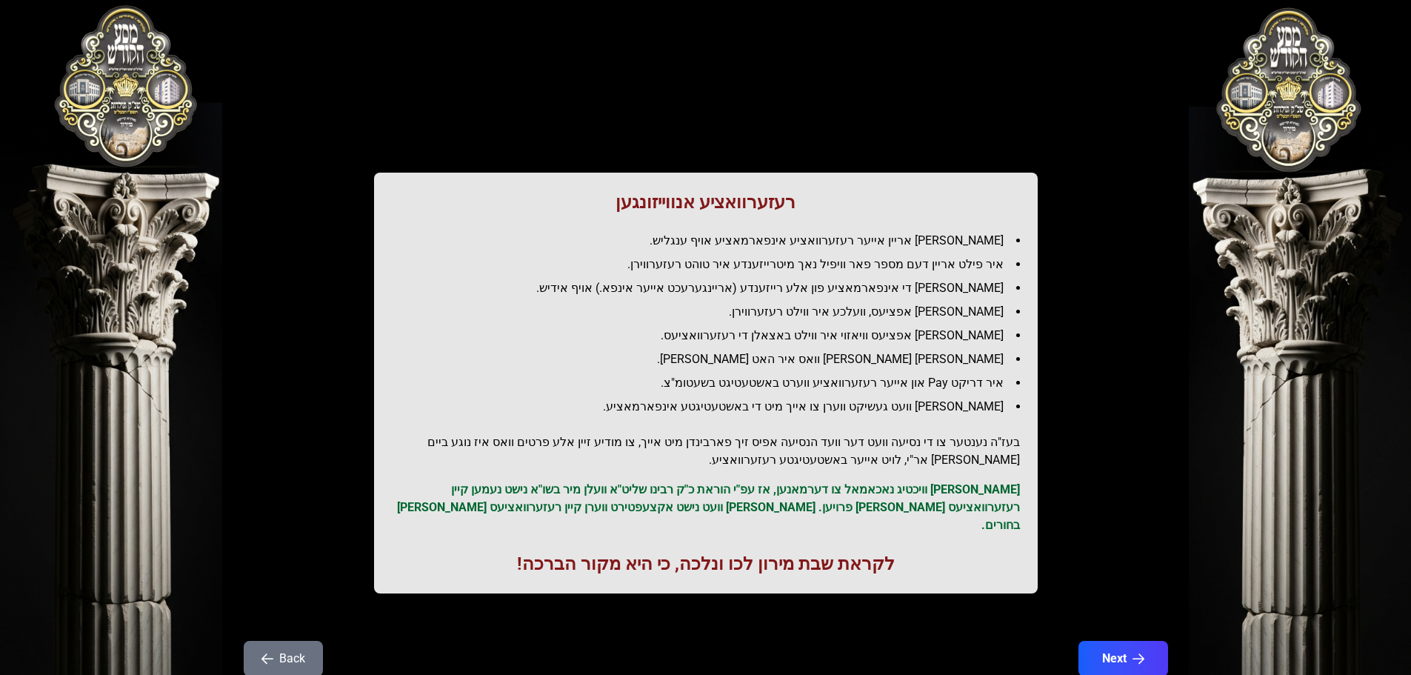
scroll to position [0, 0]
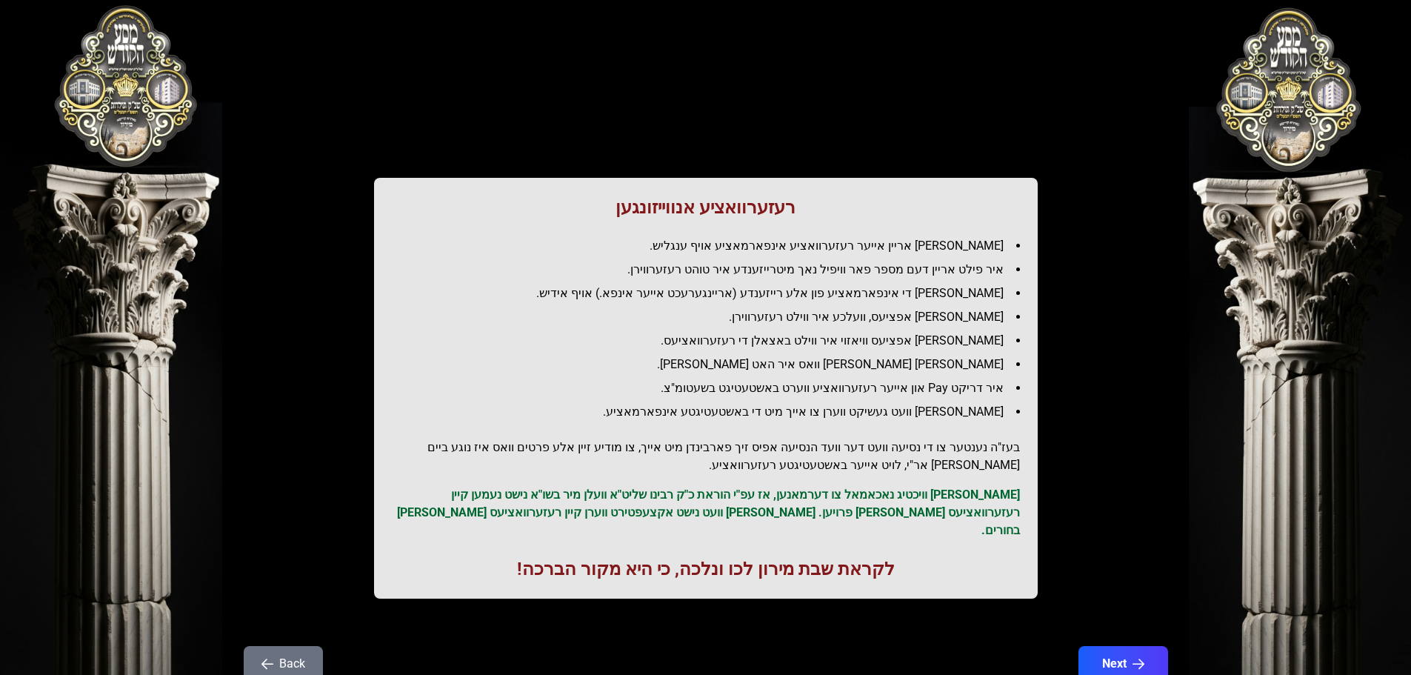
click at [307, 646] on button "Back" at bounding box center [283, 664] width 79 height 36
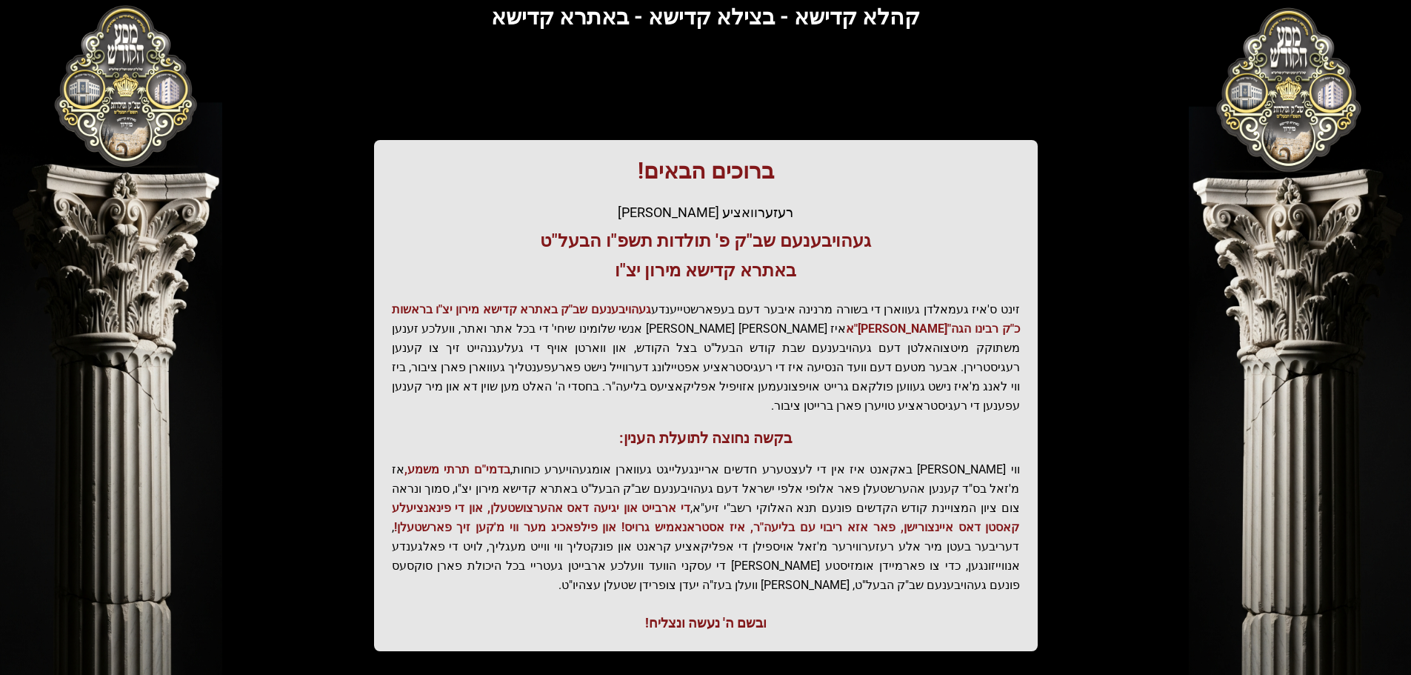
scroll to position [183, 0]
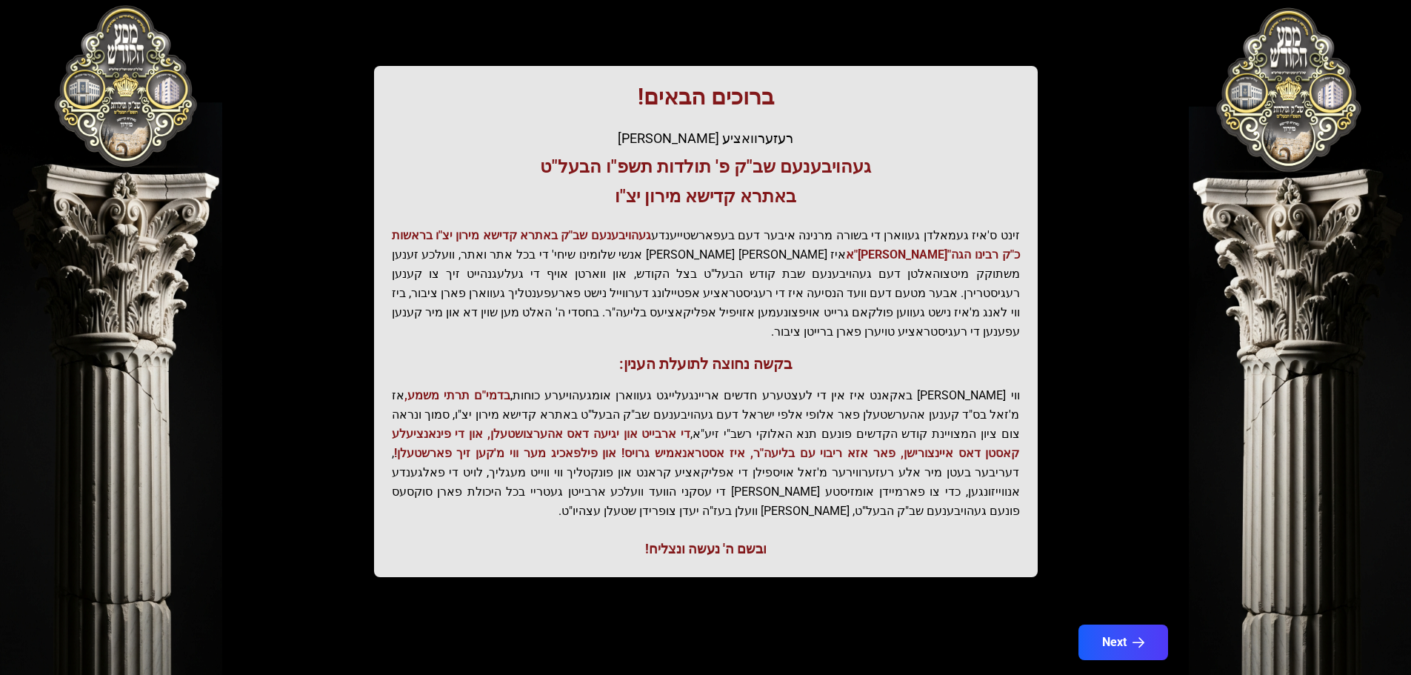
click at [709, 539] on div "ובשם ה' נעשה ונצליח!" at bounding box center [706, 549] width 628 height 21
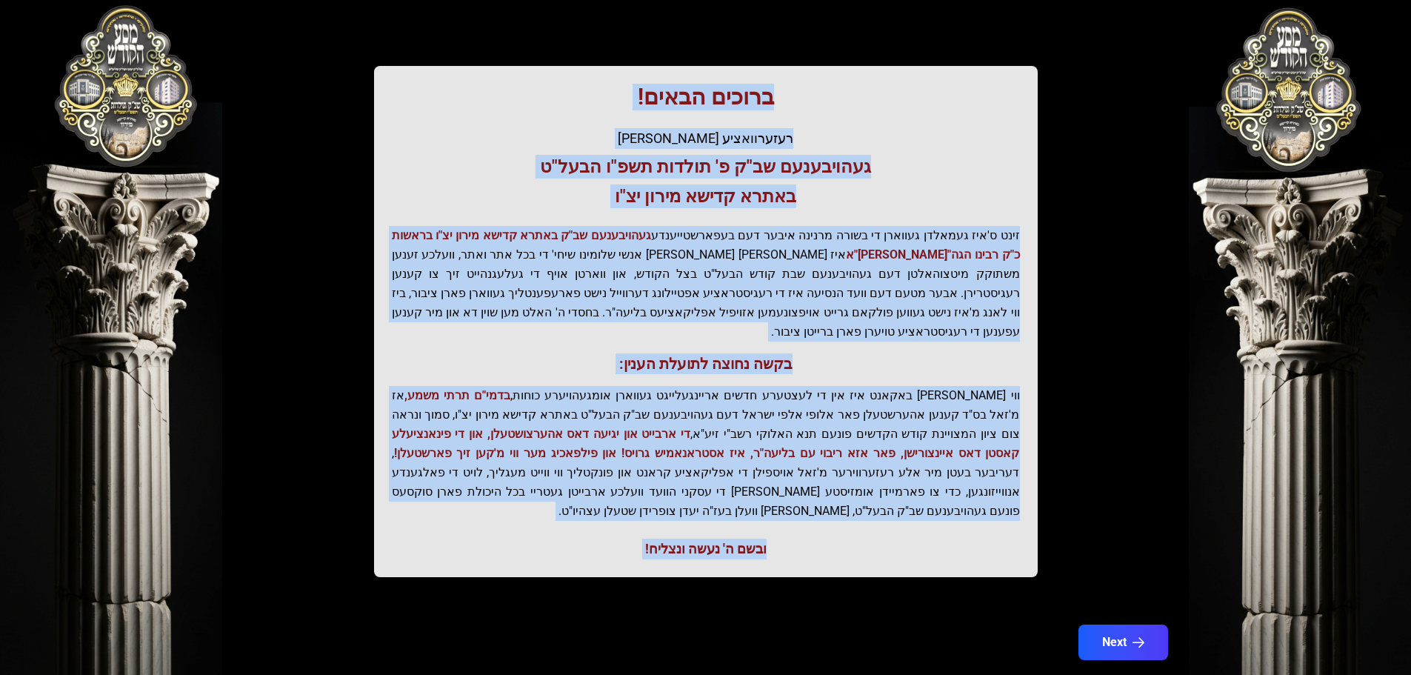
drag, startPoint x: 709, startPoint y: 508, endPoint x: 754, endPoint y: 99, distance: 411.5
click at [754, 99] on div "ברוכים הבאים! רעזערוואציע אפטיילונג פונעם געהויבענעם שב"ק פ' תולדות תשפ"ו הבעל"…" at bounding box center [706, 321] width 664 height 511
click at [754, 99] on h1 "ברוכים הבאים!" at bounding box center [706, 97] width 628 height 27
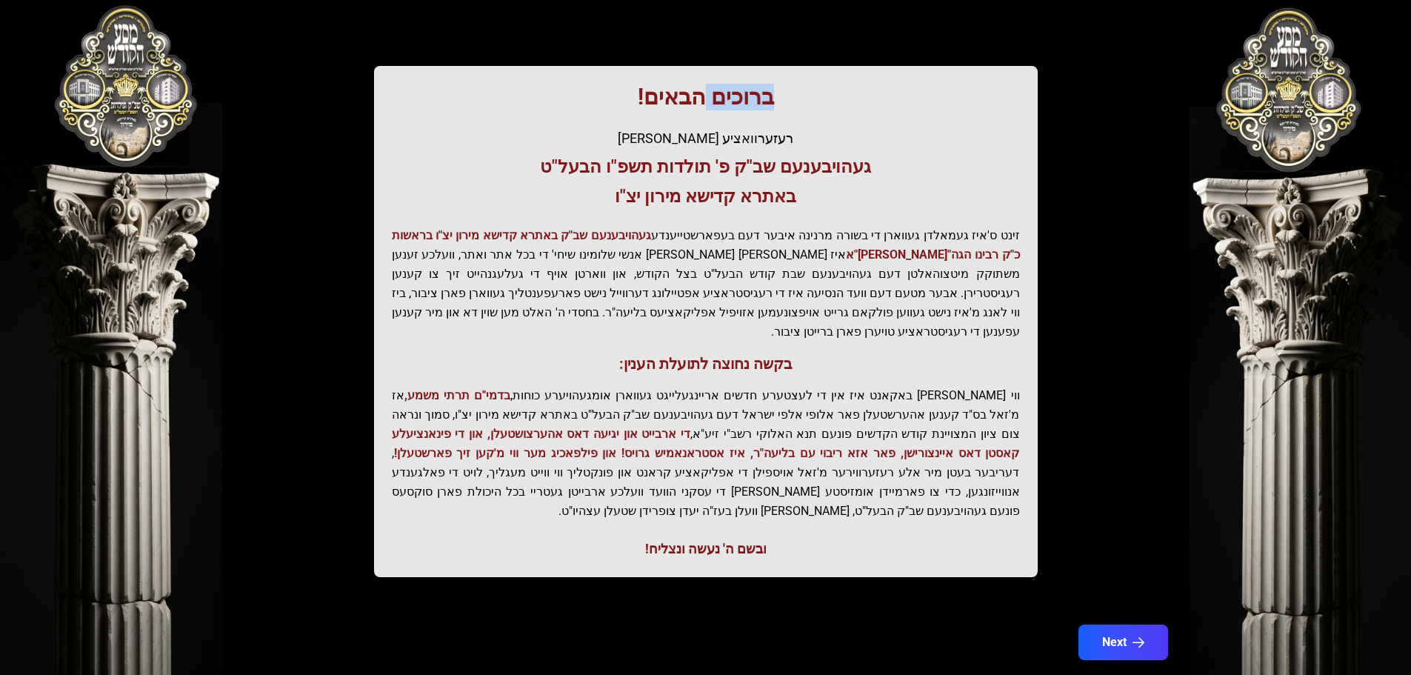
click at [754, 99] on h1 "ברוכים הבאים!" at bounding box center [706, 97] width 628 height 27
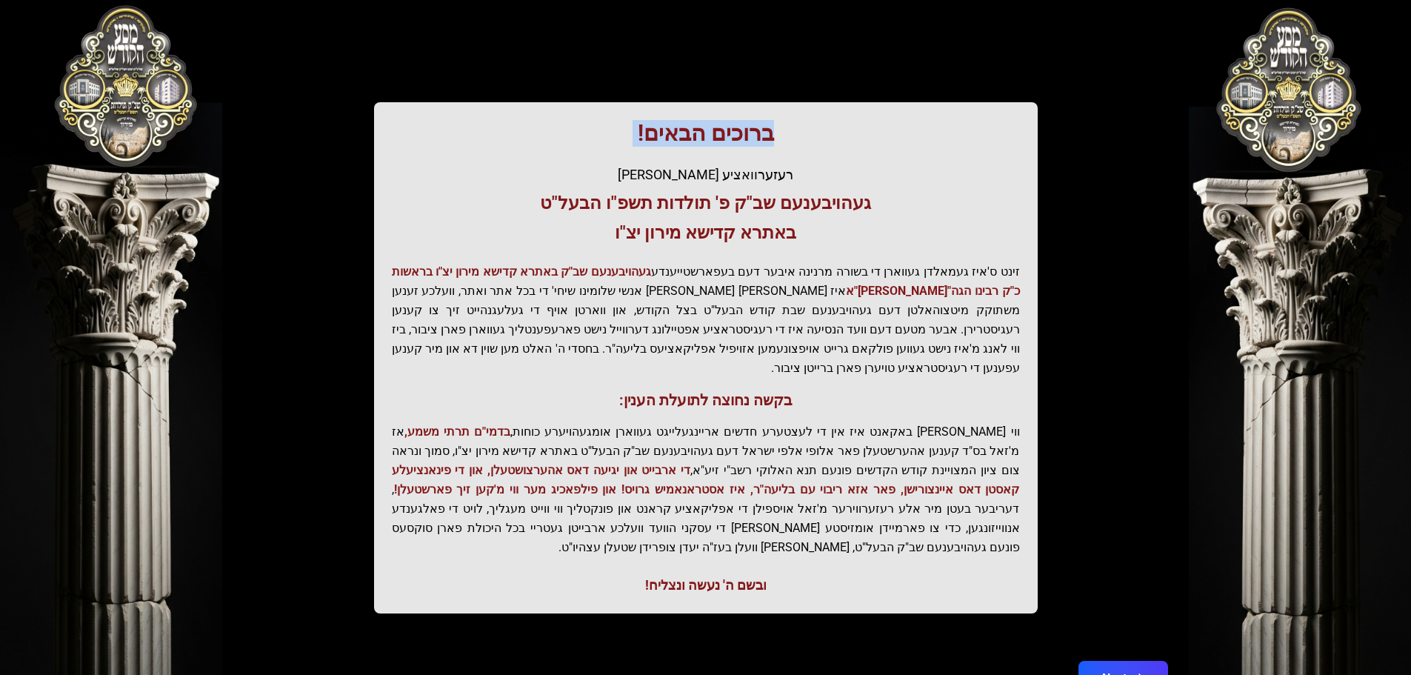
scroll to position [0, 0]
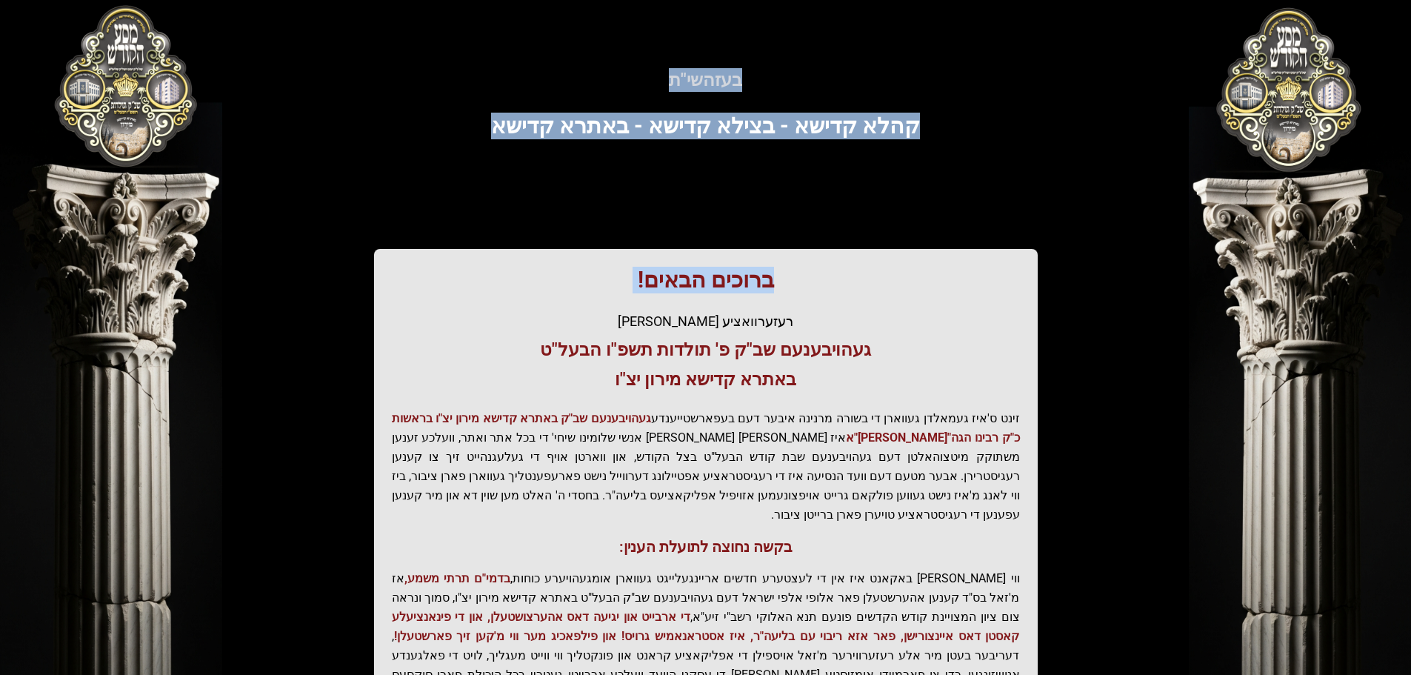
drag, startPoint x: 754, startPoint y: 99, endPoint x: 715, endPoint y: 46, distance: 66.2
click at [715, 46] on div "בעזהשי"ת קהלא קדישא - בצילא קדישא - באתרא קדישא ברוכים הבאים! רעזערוואציע אפטיי…" at bounding box center [706, 410] width 948 height 748
click at [727, 75] on h5 "בעזהשי"ת" at bounding box center [706, 80] width 901 height 24
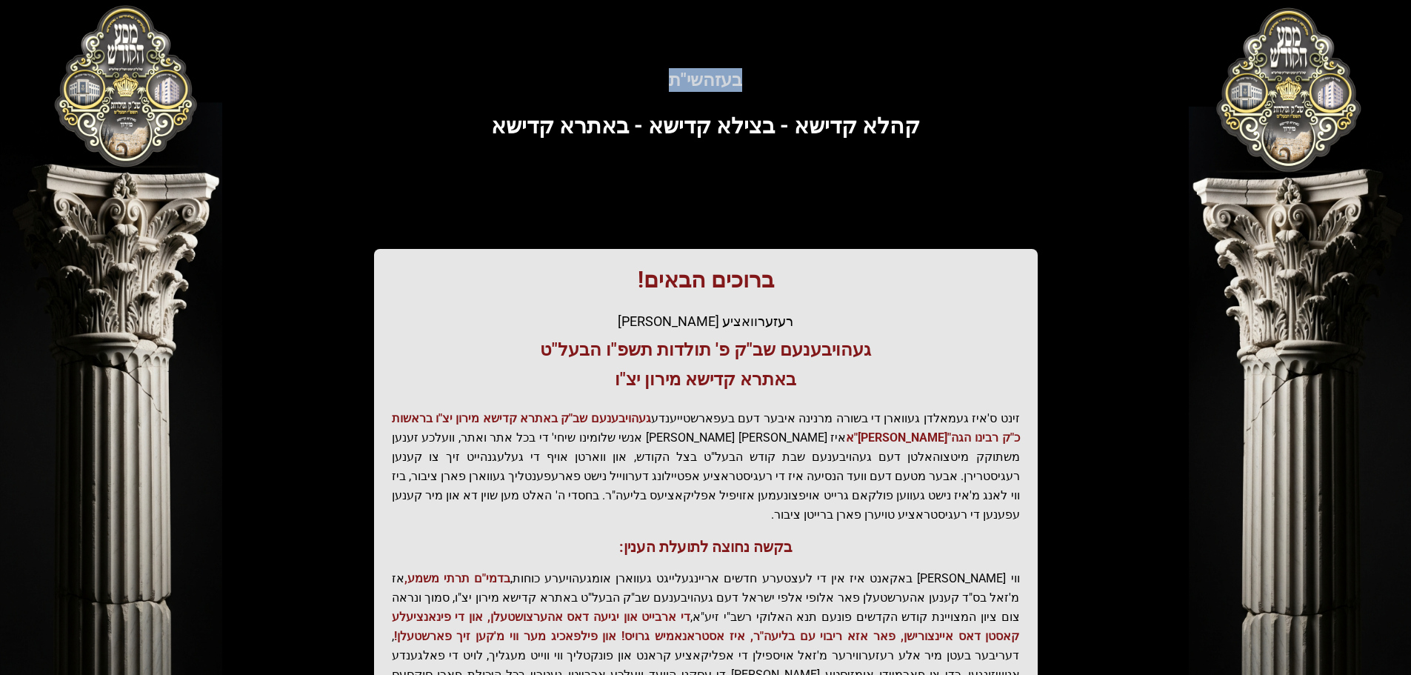
click at [727, 75] on h5 "בעזהשי"ת" at bounding box center [706, 80] width 901 height 24
drag, startPoint x: 727, startPoint y: 75, endPoint x: 711, endPoint y: 73, distance: 16.4
click at [711, 73] on h5 "בעזהשי"ת" at bounding box center [706, 80] width 901 height 24
click at [700, 77] on h5 "בעזהשי"ת" at bounding box center [706, 80] width 901 height 24
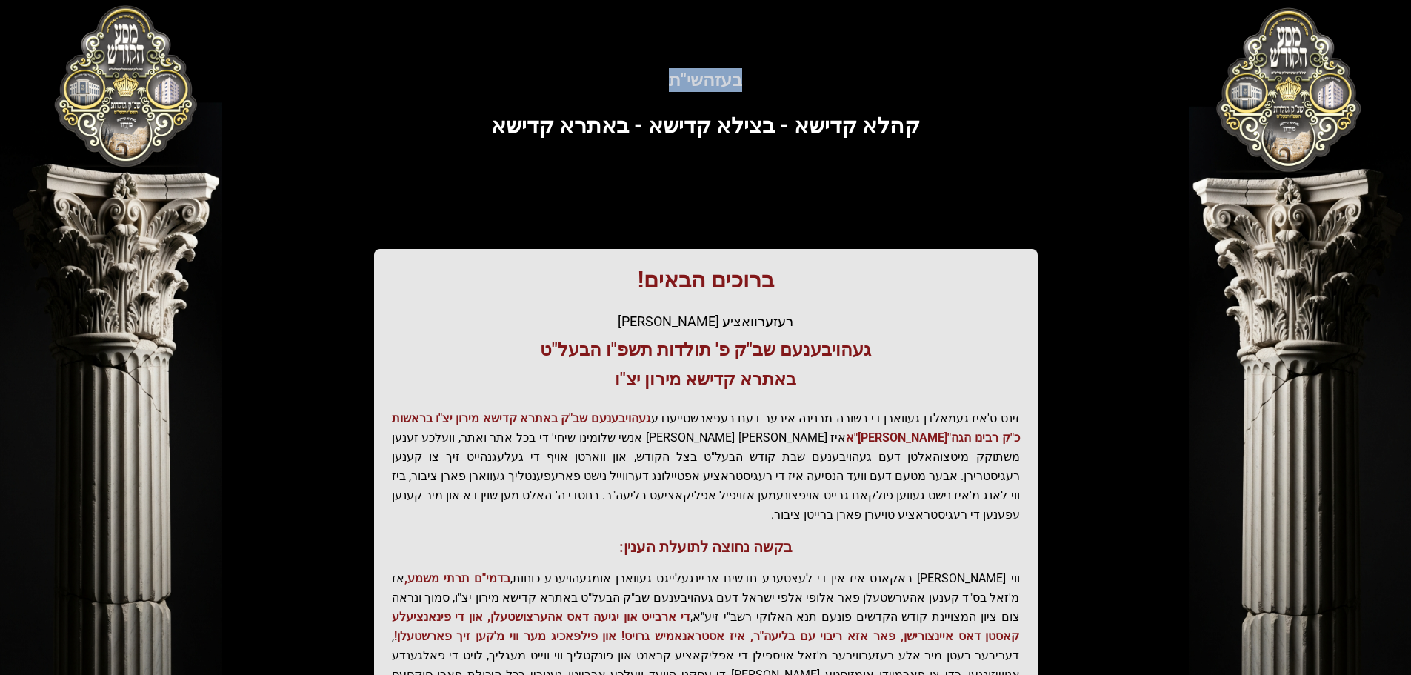
click at [699, 77] on h5 "בעזהשי"ת" at bounding box center [706, 80] width 901 height 24
drag, startPoint x: 699, startPoint y: 77, endPoint x: 714, endPoint y: 61, distance: 22.0
click at [707, 72] on h5 "בעזהשי"ת" at bounding box center [706, 80] width 901 height 24
drag, startPoint x: 700, startPoint y: 142, endPoint x: 704, endPoint y: 128, distance: 14.6
click at [702, 135] on div "בעזהשי"ת קהלא קדישא - בצילא קדישא - באתרא קדישא ברוכים הבאים! רעזערוואציע אפטיי…" at bounding box center [706, 410] width 948 height 748
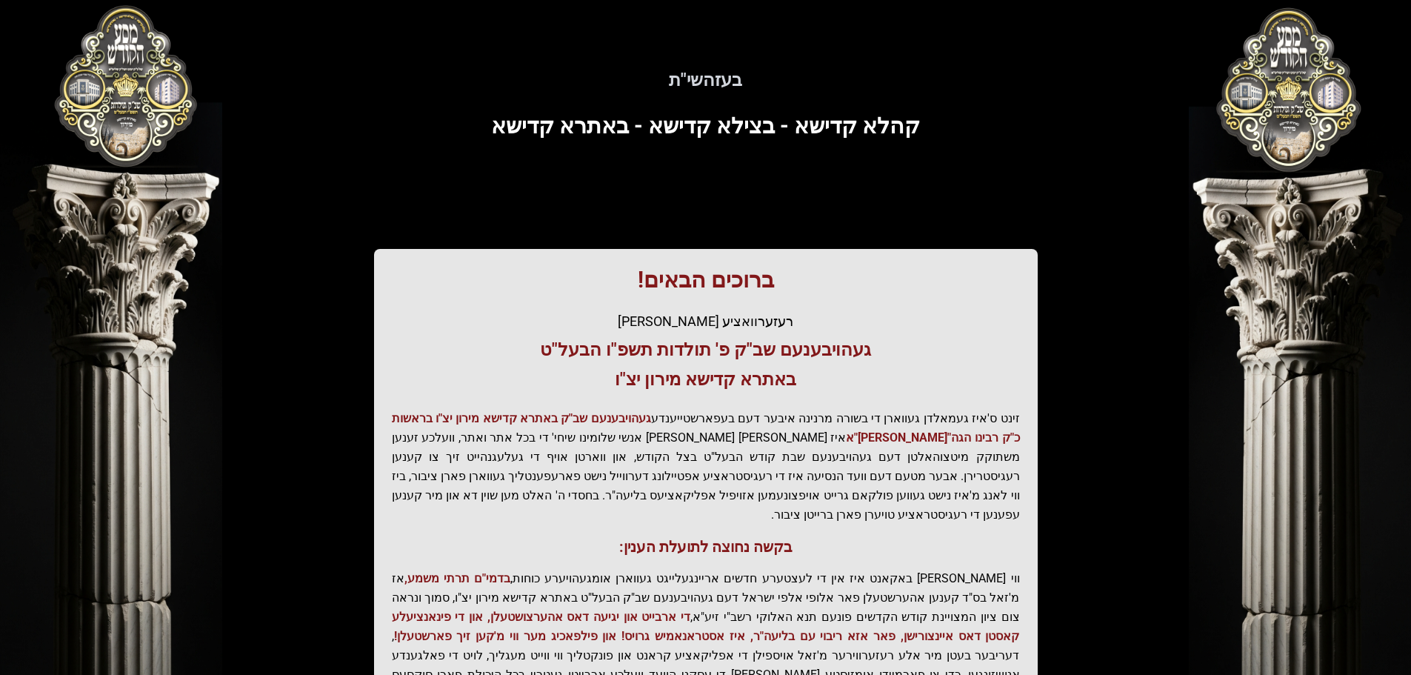
click at [702, 133] on span "קהלא קדישא - בצילא קדישא - באתרא קדישא" at bounding box center [705, 126] width 429 height 26
drag, startPoint x: 702, startPoint y: 133, endPoint x: 679, endPoint y: 167, distance: 40.5
click at [682, 166] on div "בעזהשי"ת קהלא קדישא - בצילא קדישא - באתרא קדישא ברוכים הבאים! רעזערוואציע אפטיי…" at bounding box center [706, 410] width 948 height 748
click at [679, 167] on div "בעזהשי"ת קהלא קדישא - בצילא קדישא - באתרא קדישא ברוכים הבאים! רעזערוואציע אפטיי…" at bounding box center [706, 410] width 948 height 748
click at [682, 162] on div "בעזהשי"ת קהלא קדישא - בצילא קדישא - באתרא קדישא ברוכים הבאים! רעזערוואציע אפטיי…" at bounding box center [706, 410] width 948 height 748
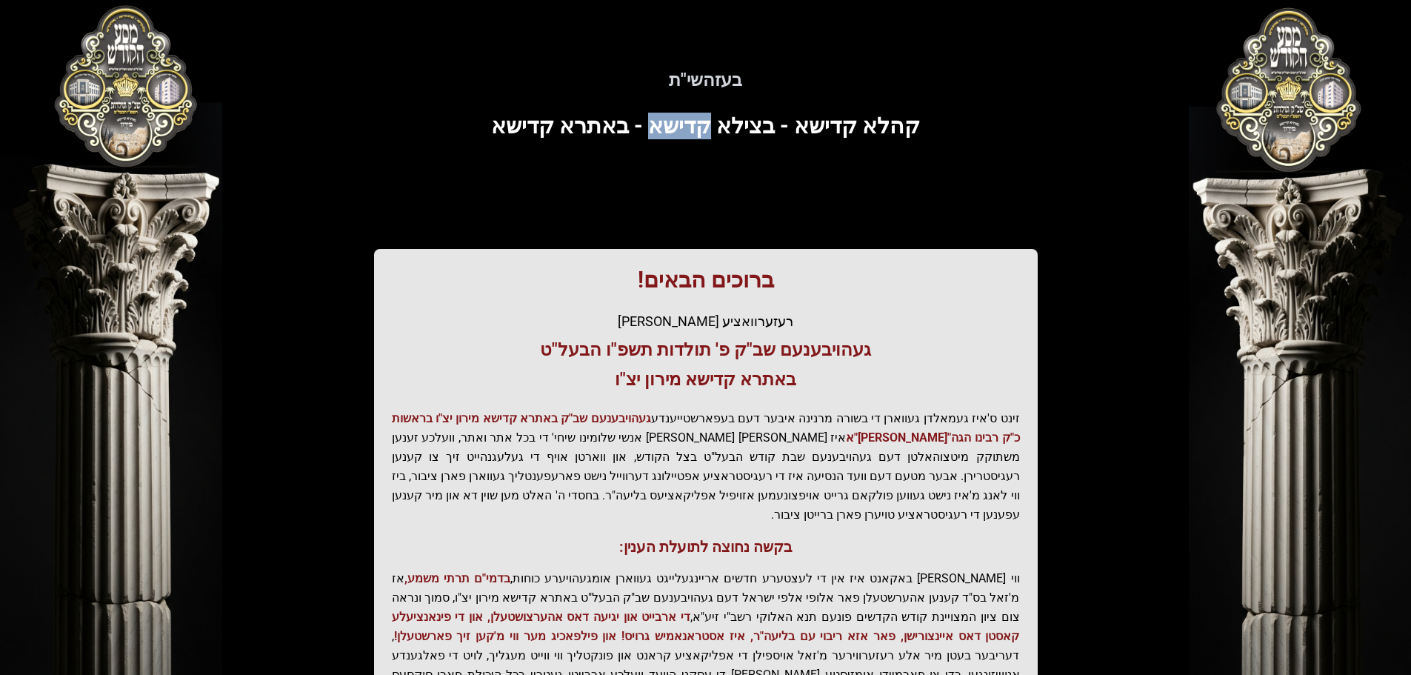
drag, startPoint x: 682, startPoint y: 162, endPoint x: 689, endPoint y: 158, distance: 8.6
click at [688, 159] on div "בעזהשי"ת קהלא קדישא - בצילא קדישא - באתרא קדישא ברוכים הבאים! רעזערוואציע אפטיי…" at bounding box center [706, 410] width 948 height 748
click at [689, 156] on div "בעזהשי"ת קהלא קדישא - בצילא קדישא - באתרא קדישא ברוכים הבאים! רעזערוואציע אפטיי…" at bounding box center [706, 410] width 948 height 748
click at [690, 156] on div "בעזהשי"ת קהלא קדישא - בצילא קדישא - באתרא קדישא ברוכים הבאים! רעזערוואציע אפטיי…" at bounding box center [706, 410] width 948 height 748
click at [691, 161] on div "בעזהשי"ת קהלא קדישא - בצילא קדישא - באתרא קדישא ברוכים הבאים! רעזערוואציע אפטיי…" at bounding box center [706, 410] width 948 height 748
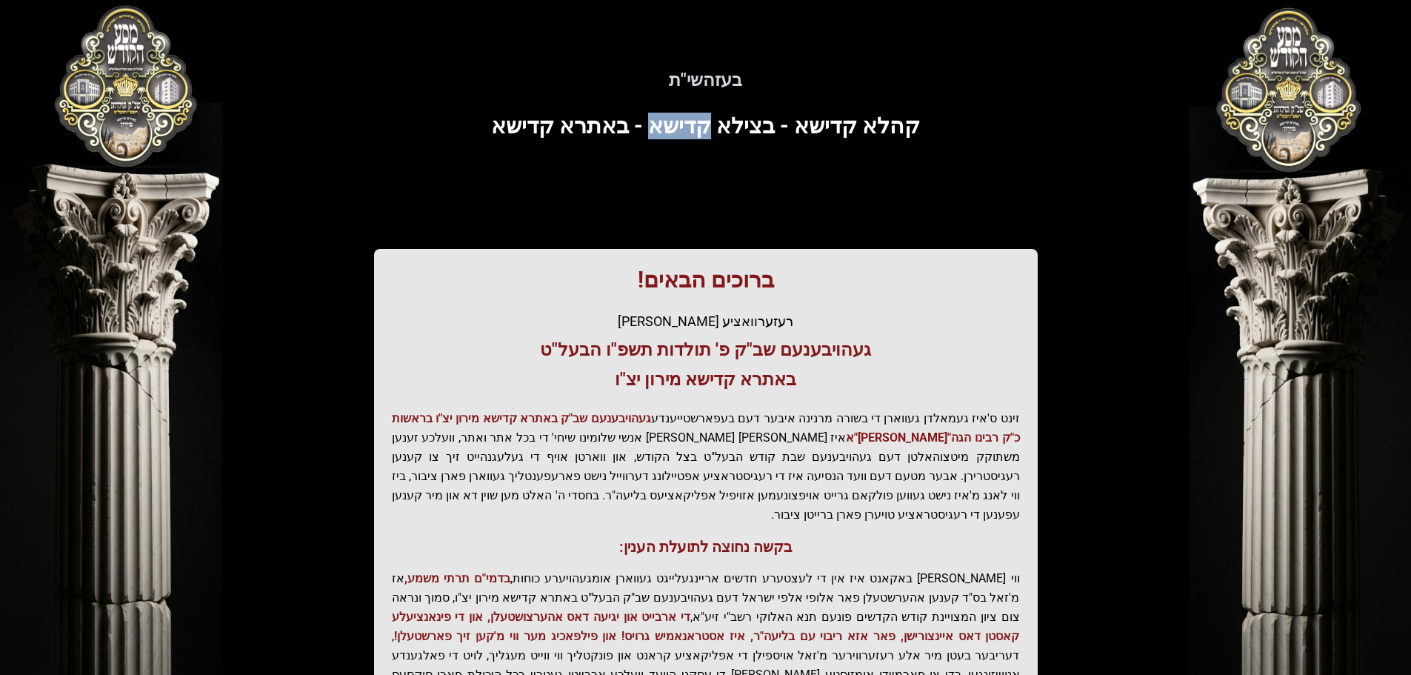
click at [684, 191] on div "בעזהשי"ת קהלא קדישא - בצילא קדישא - באתרא קדישא ברוכים הבאים! רעזערוואציע אפטיי…" at bounding box center [706, 410] width 948 height 748
click at [702, 158] on div "בעזהשי"ת קהלא קדישא - בצילא קדישא - באתרא קדישא ברוכים הבאים! רעזערוואציע אפטיי…" at bounding box center [706, 410] width 948 height 748
click at [699, 143] on div "בעזהשי"ת קהלא קדישא - בצילא קדישא - באתרא קדישא ברוכים הבאים! רעזערוואציע אפטיי…" at bounding box center [706, 410] width 948 height 748
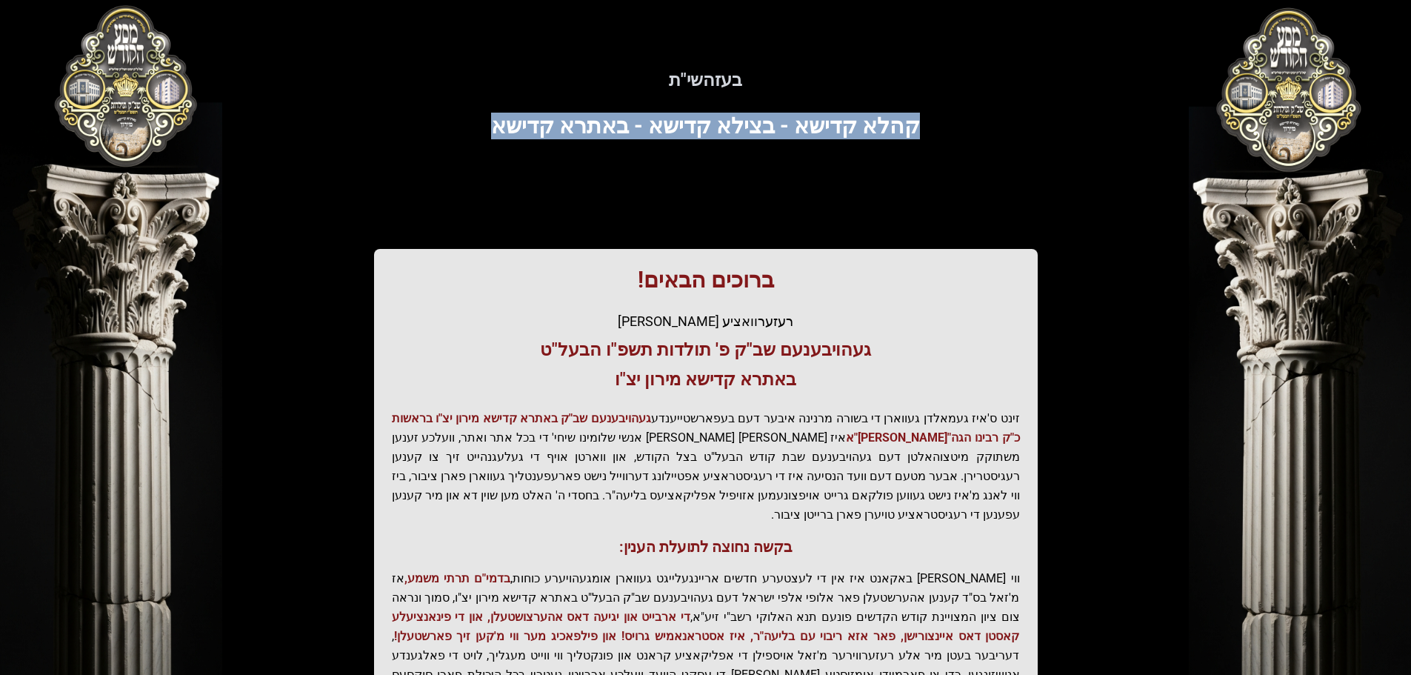
click at [699, 143] on div "בעזהשי"ת קהלא קדישא - בצילא קדישא - באתרא קדישא ברוכים הבאים! רעזערוואציע אפטיי…" at bounding box center [706, 410] width 948 height 748
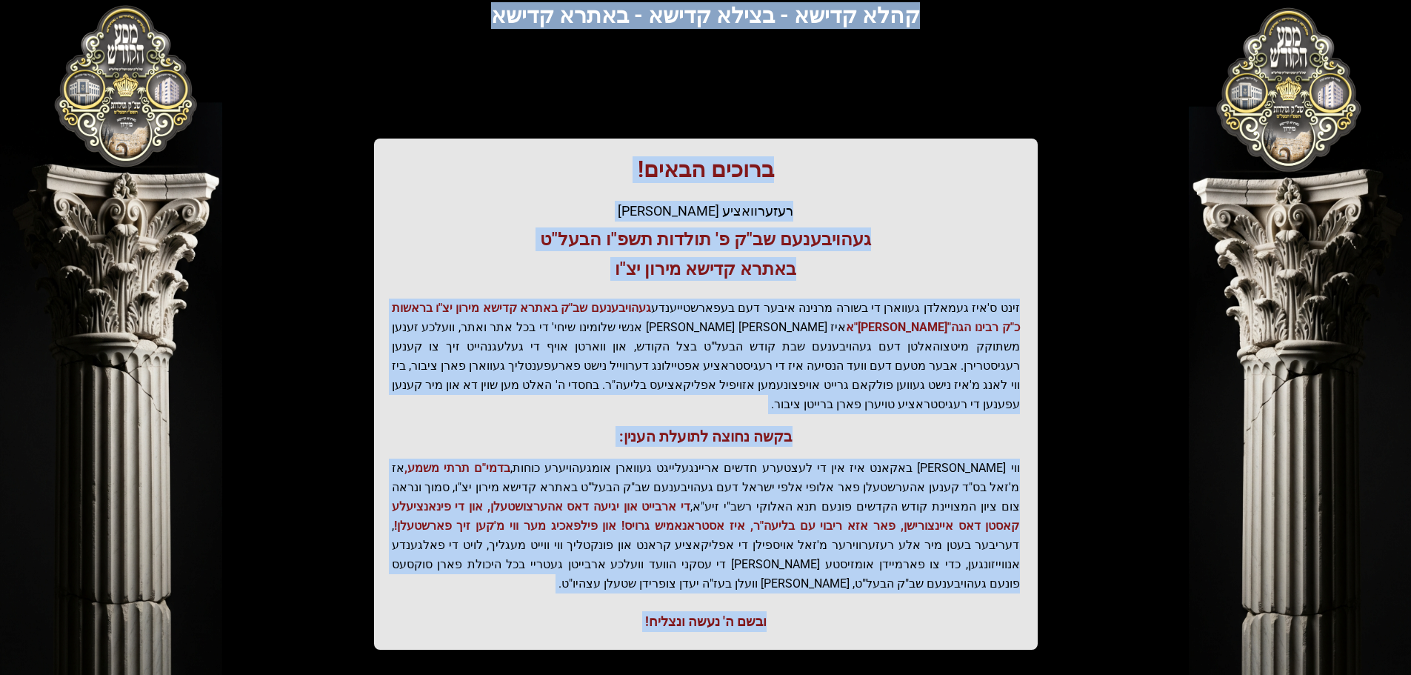
scroll to position [183, 0]
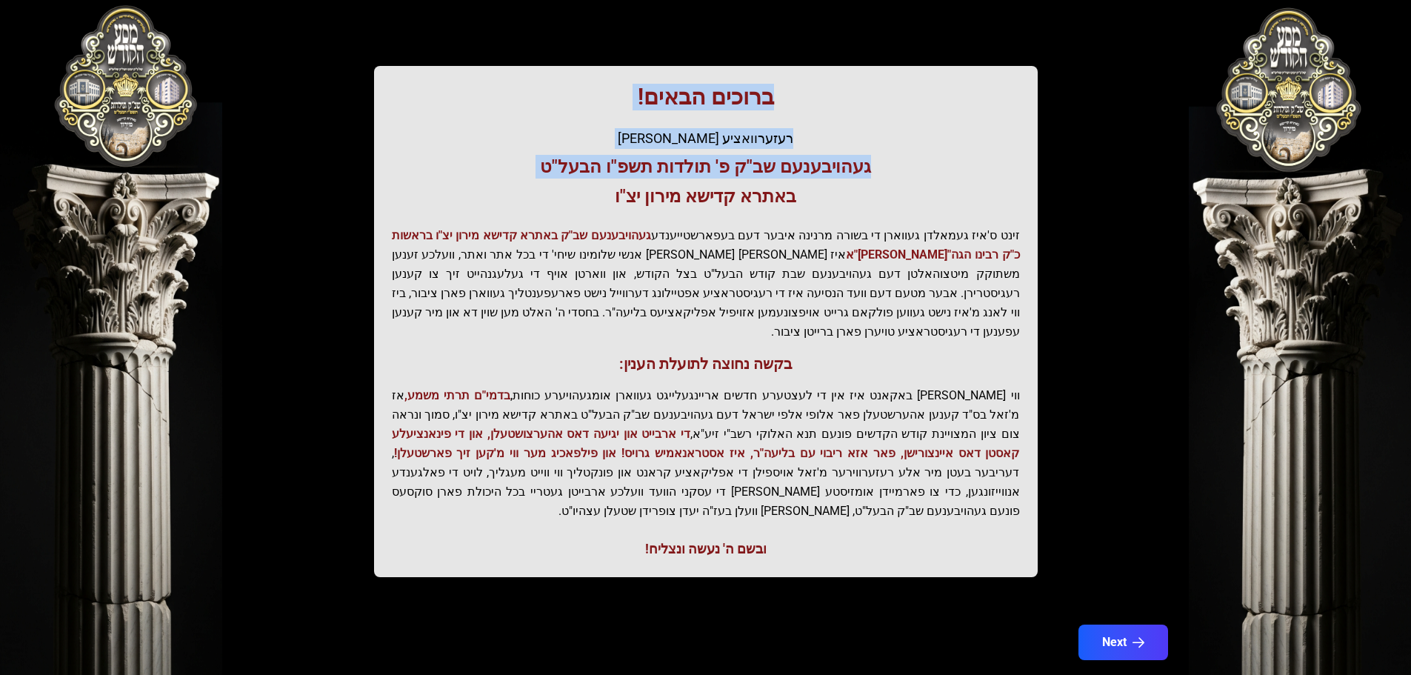
drag, startPoint x: 699, startPoint y: 143, endPoint x: 779, endPoint y: 153, distance: 81.4
click at [779, 153] on div "בעזהשי"ת קהלא קדישא - בצילא קדישא - באתרא קדישא ברוכים הבאים! רעזערוואציע אפטיי…" at bounding box center [706, 227] width 948 height 748
click at [1127, 624] on button "Next" at bounding box center [1123, 642] width 94 height 37
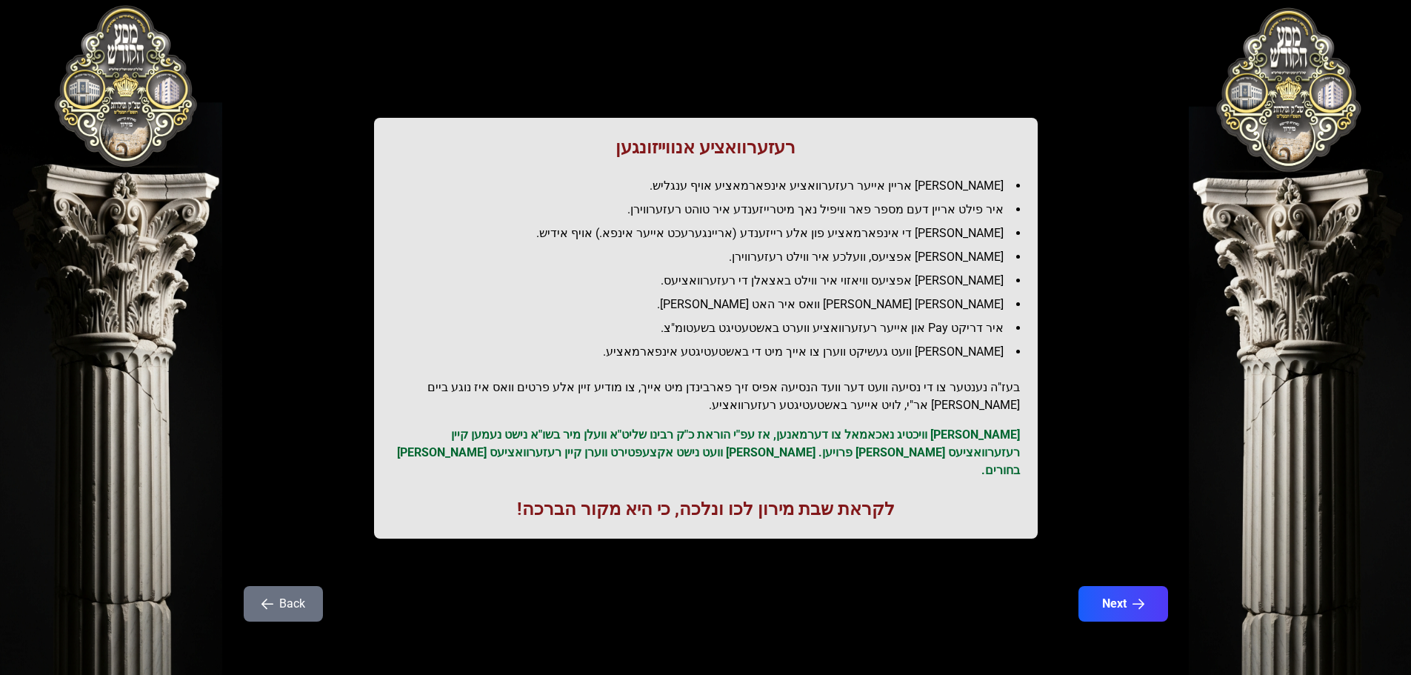
scroll to position [0, 0]
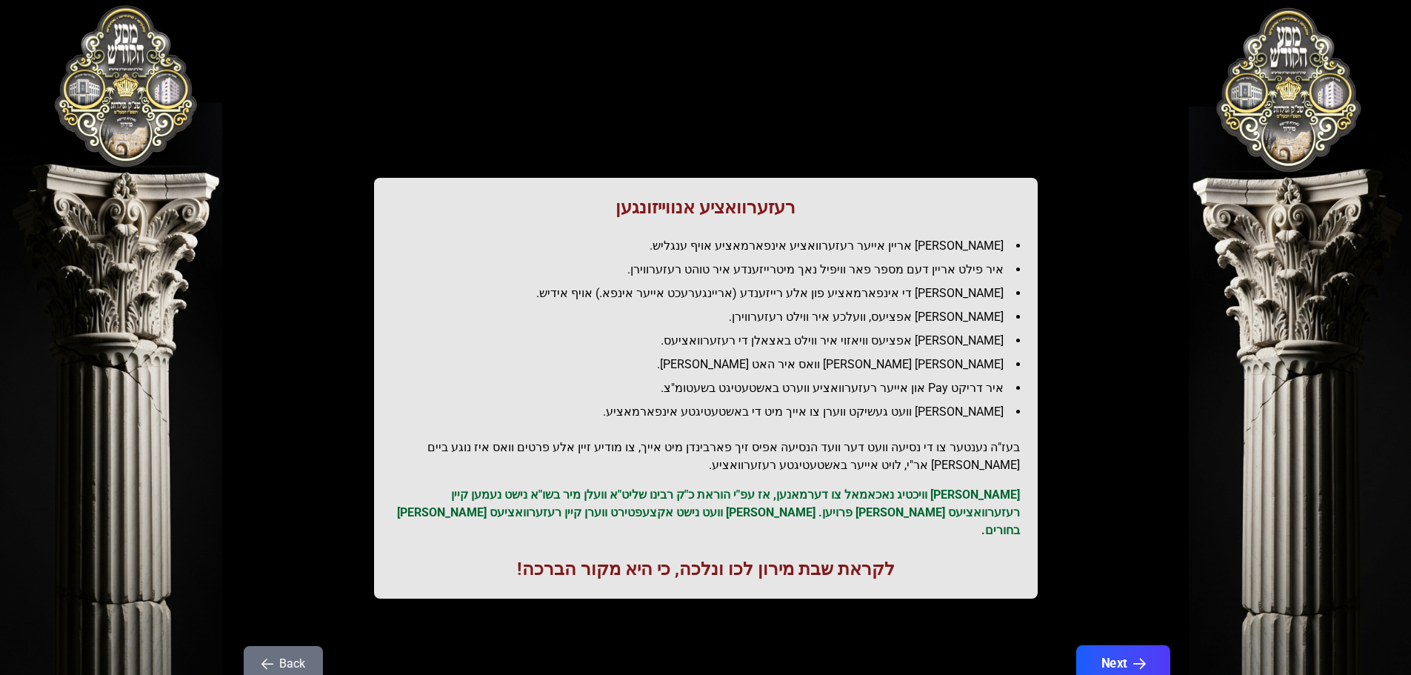
click at [1108, 659] on button "Next" at bounding box center [1123, 663] width 94 height 37
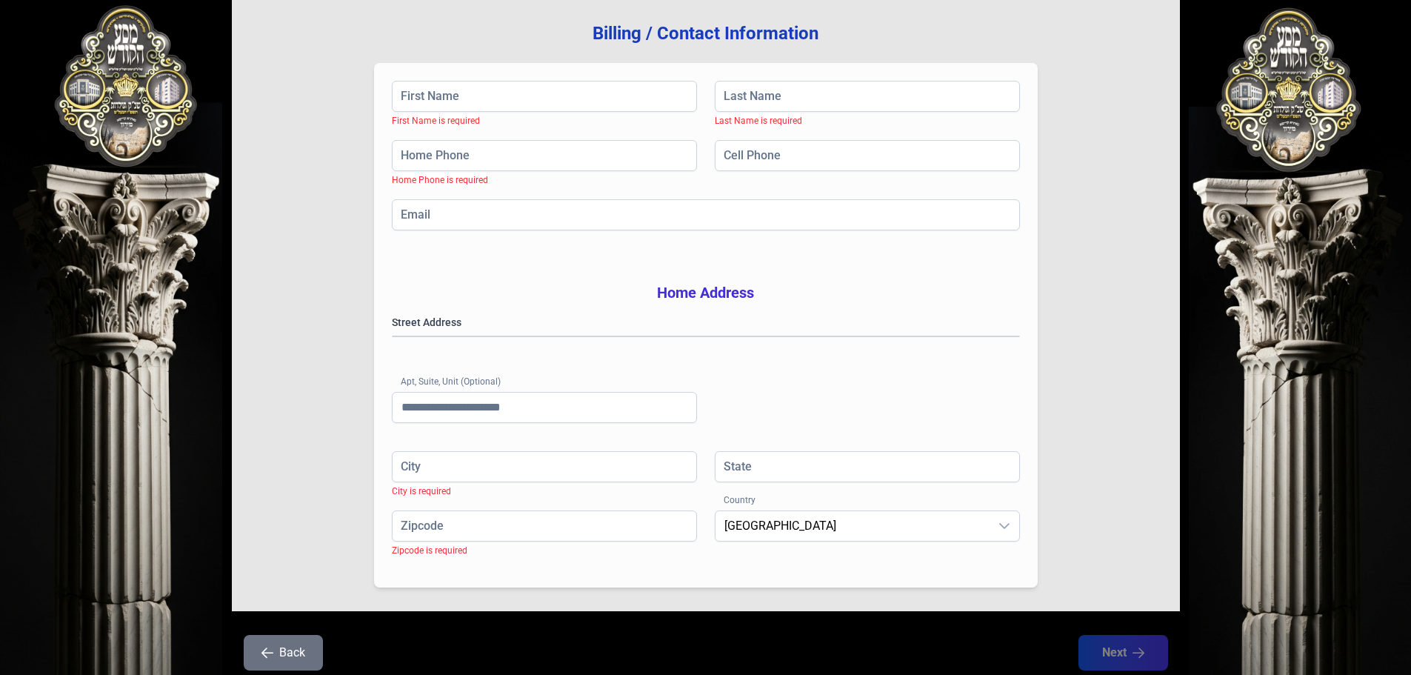
scroll to position [242, 0]
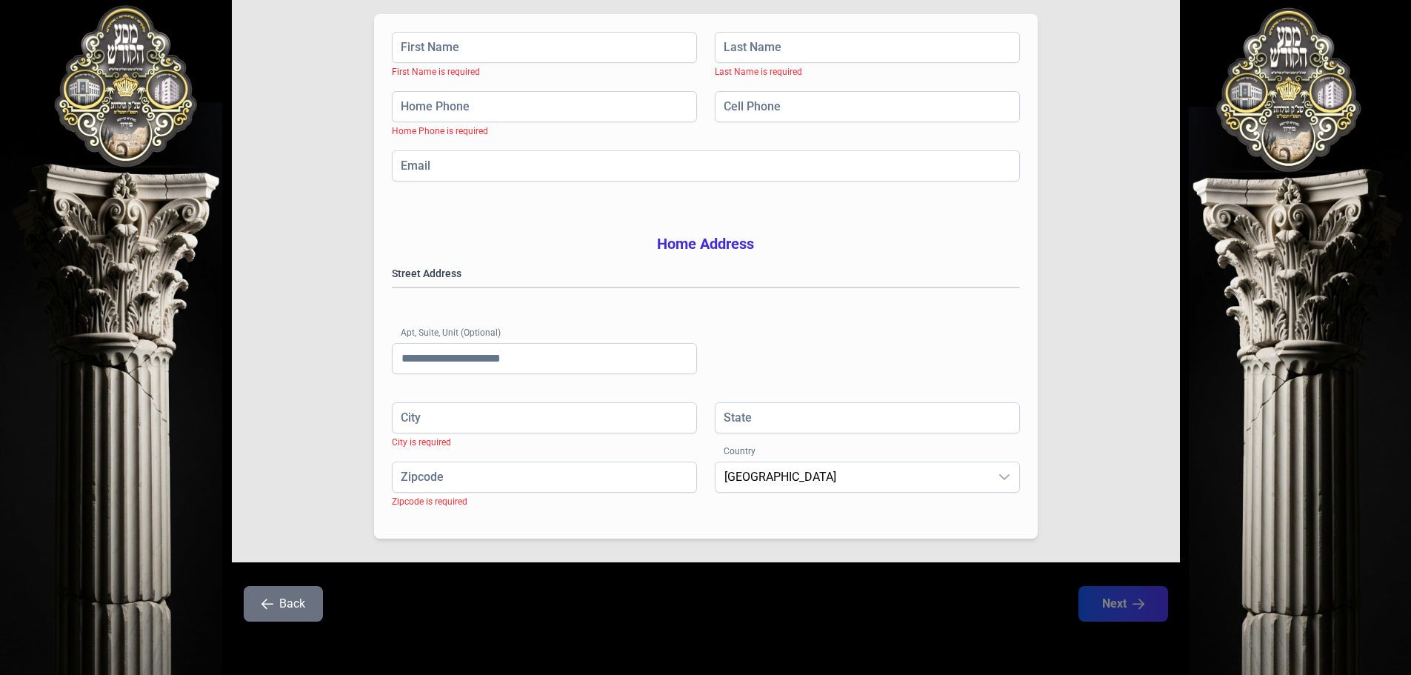
click at [271, 608] on icon "button" at bounding box center [268, 604] width 12 height 12
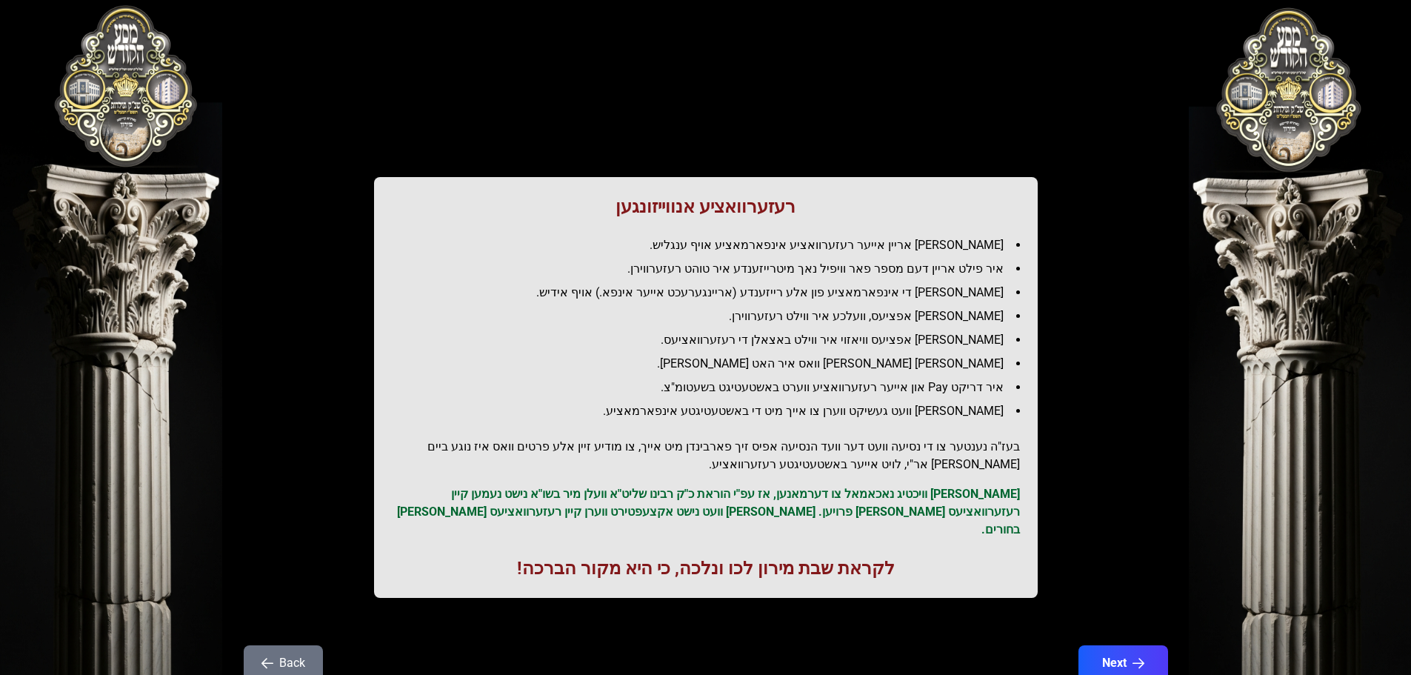
scroll to position [0, 0]
click at [273, 658] on icon "button" at bounding box center [268, 664] width 12 height 12
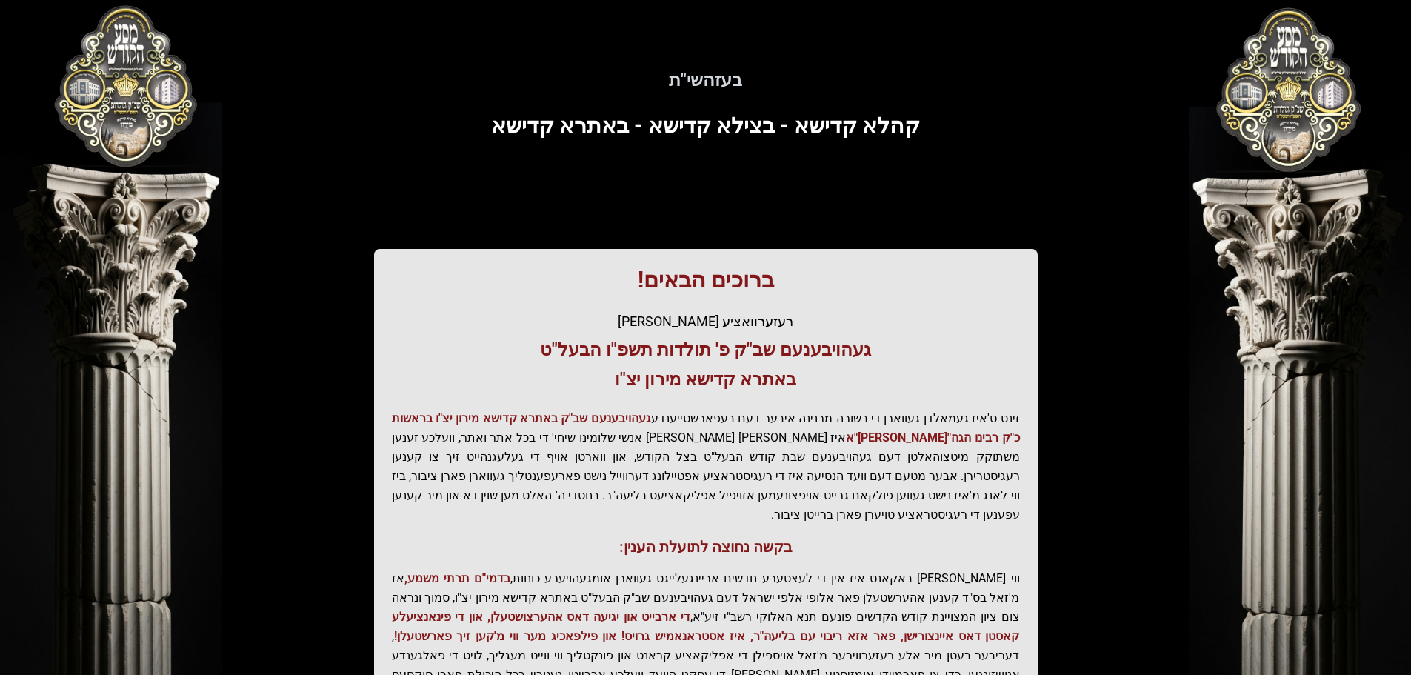
scroll to position [183, 0]
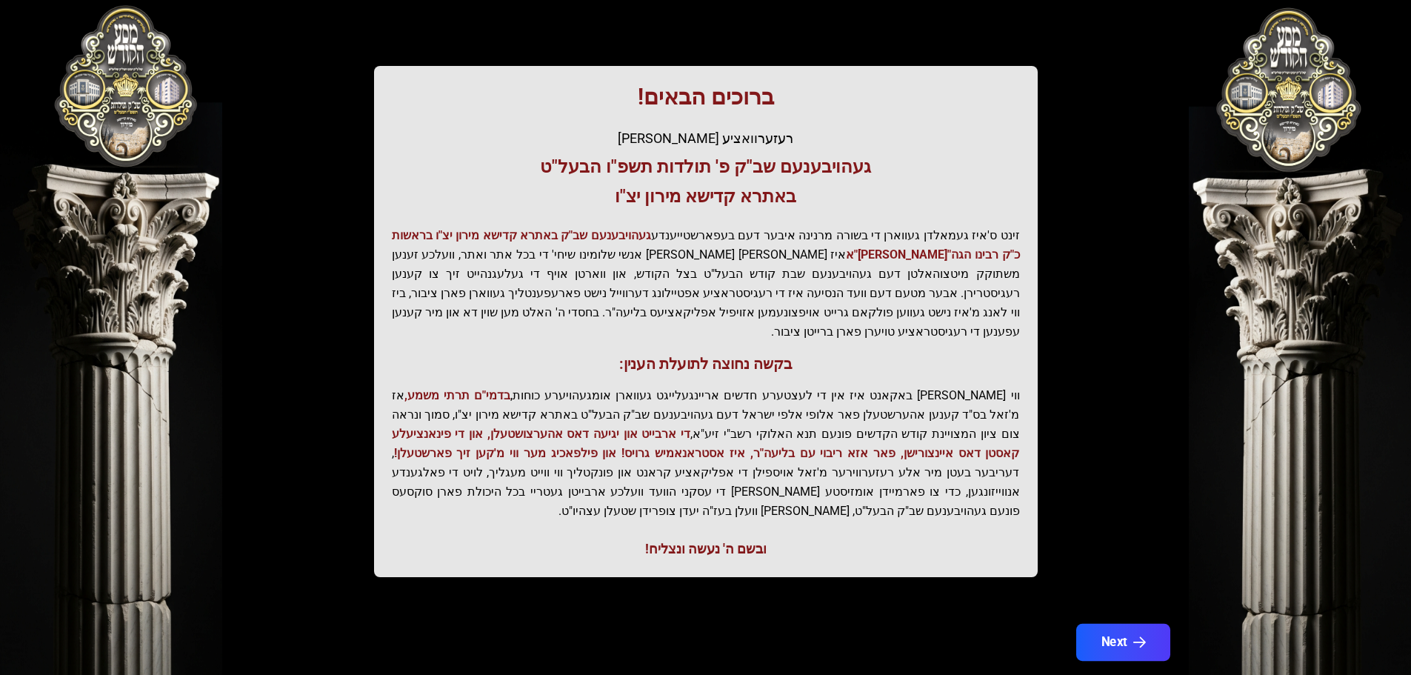
click at [1139, 636] on icon "button" at bounding box center [1139, 642] width 13 height 13
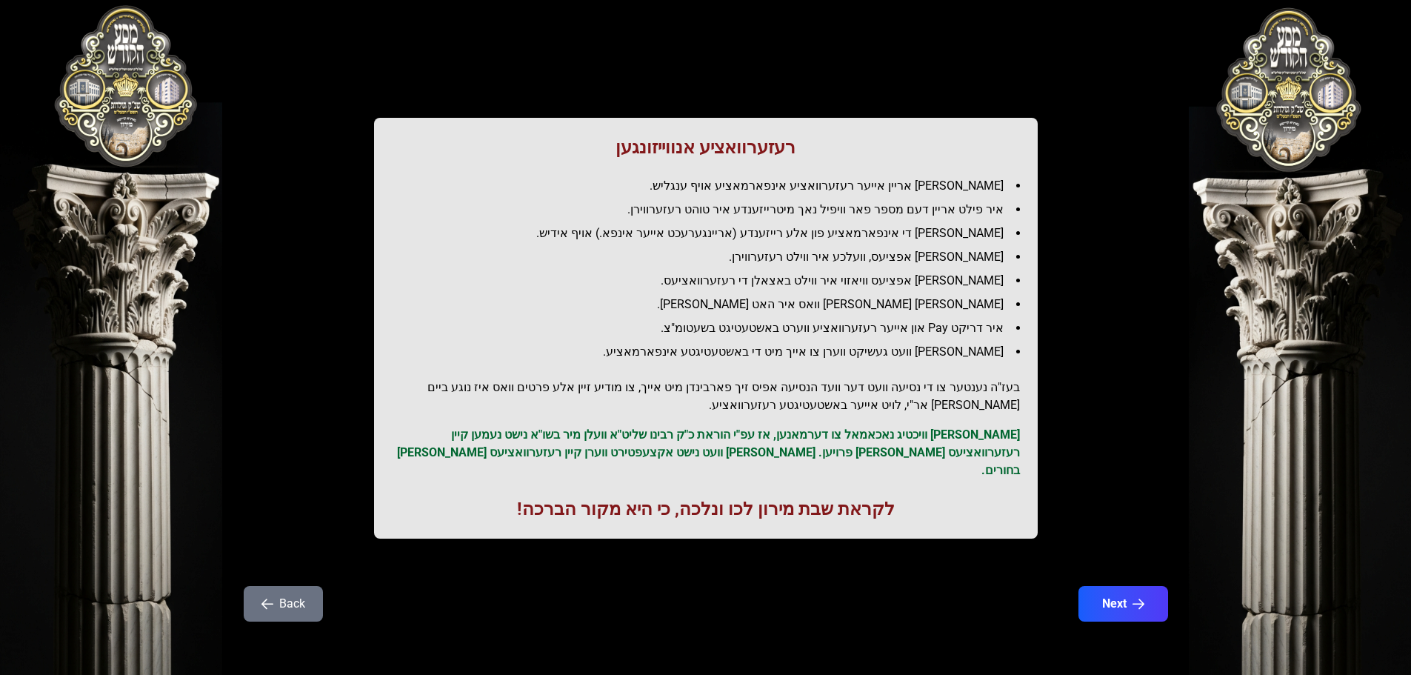
scroll to position [0, 0]
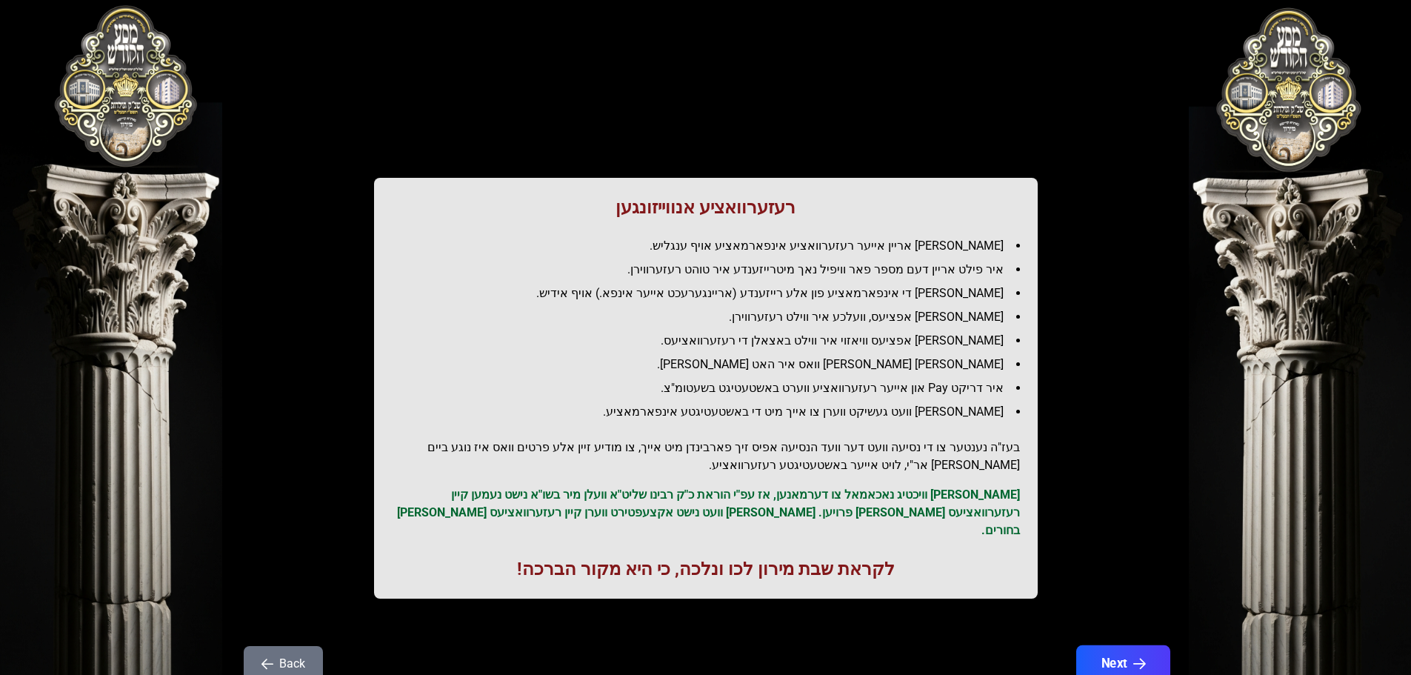
click at [1145, 658] on icon "button" at bounding box center [1139, 664] width 13 height 13
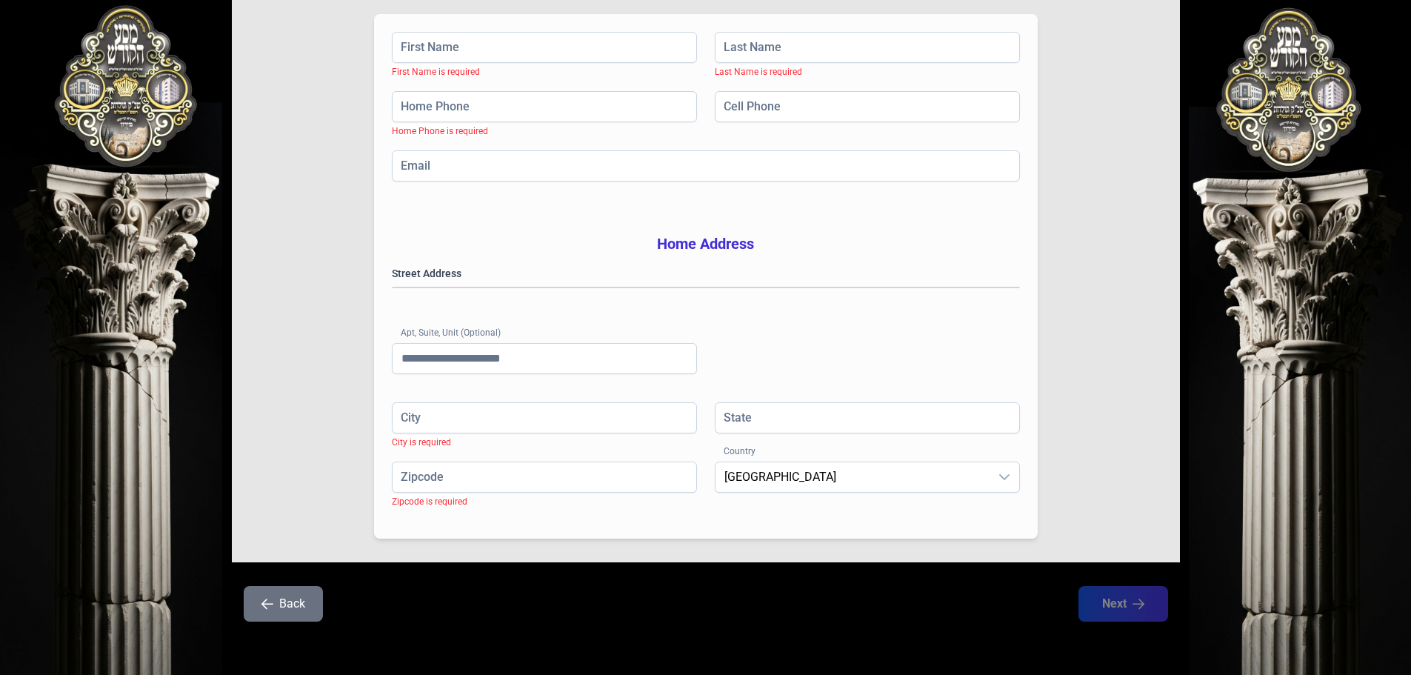
scroll to position [242, 0]
click at [451, 488] on input "Zipcode" at bounding box center [544, 477] width 305 height 31
click at [484, 416] on input "City" at bounding box center [544, 417] width 305 height 31
click at [490, 372] on input "Apt, Suite, Unit (Optional)" at bounding box center [544, 358] width 305 height 31
click at [393, 287] on gmp-place-autocomplete at bounding box center [393, 287] width 0 height 0
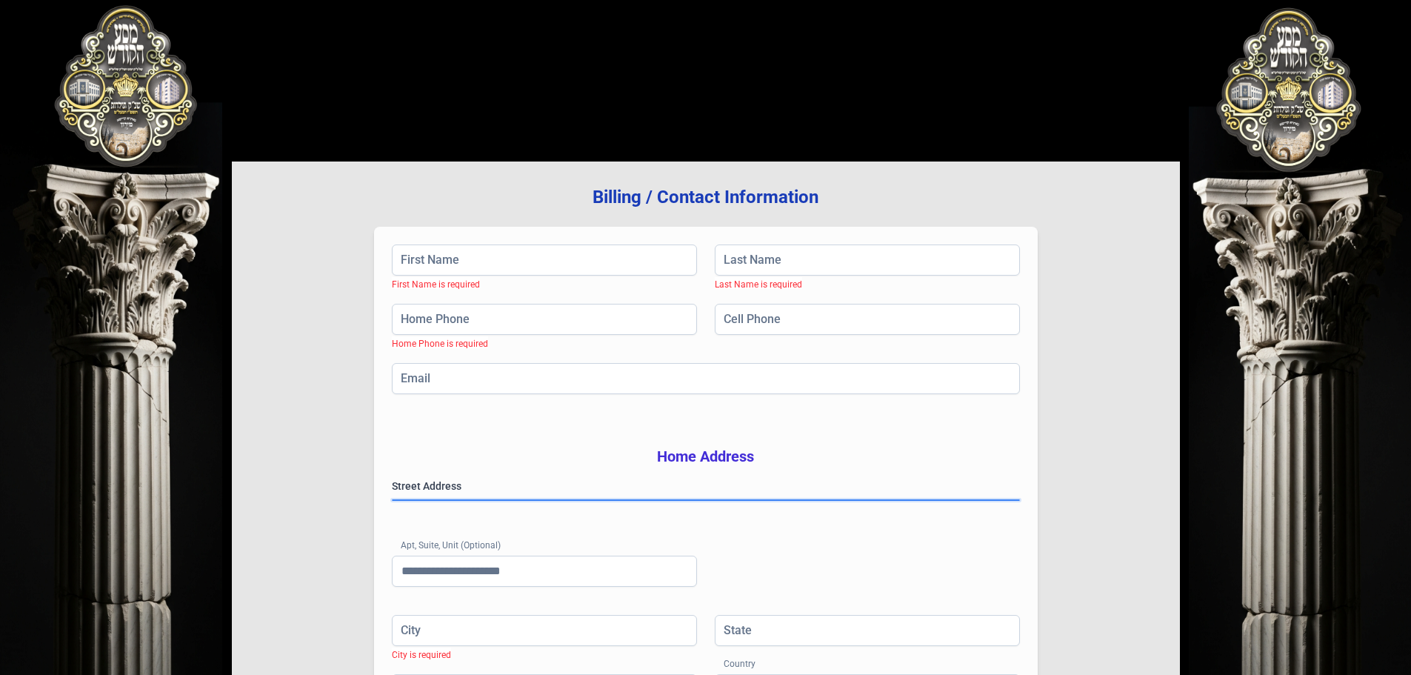
scroll to position [0, 0]
